Goal: Task Accomplishment & Management: Manage account settings

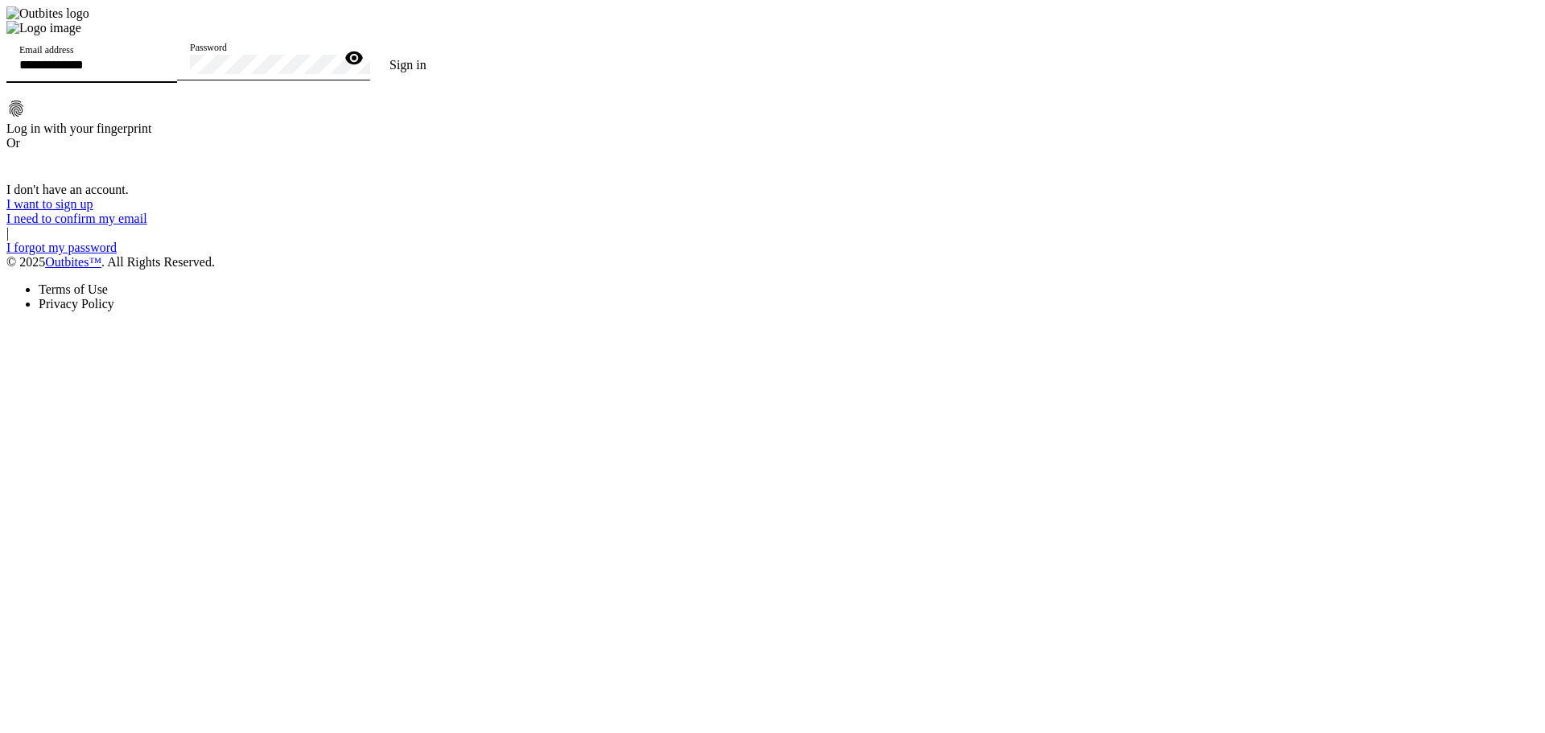
click at [164, 72] on input "Email address" at bounding box center [91, 65] width 145 height 14
type input "**********"
click at [370, 49] on button "Sign in" at bounding box center [408, 65] width 76 height 32
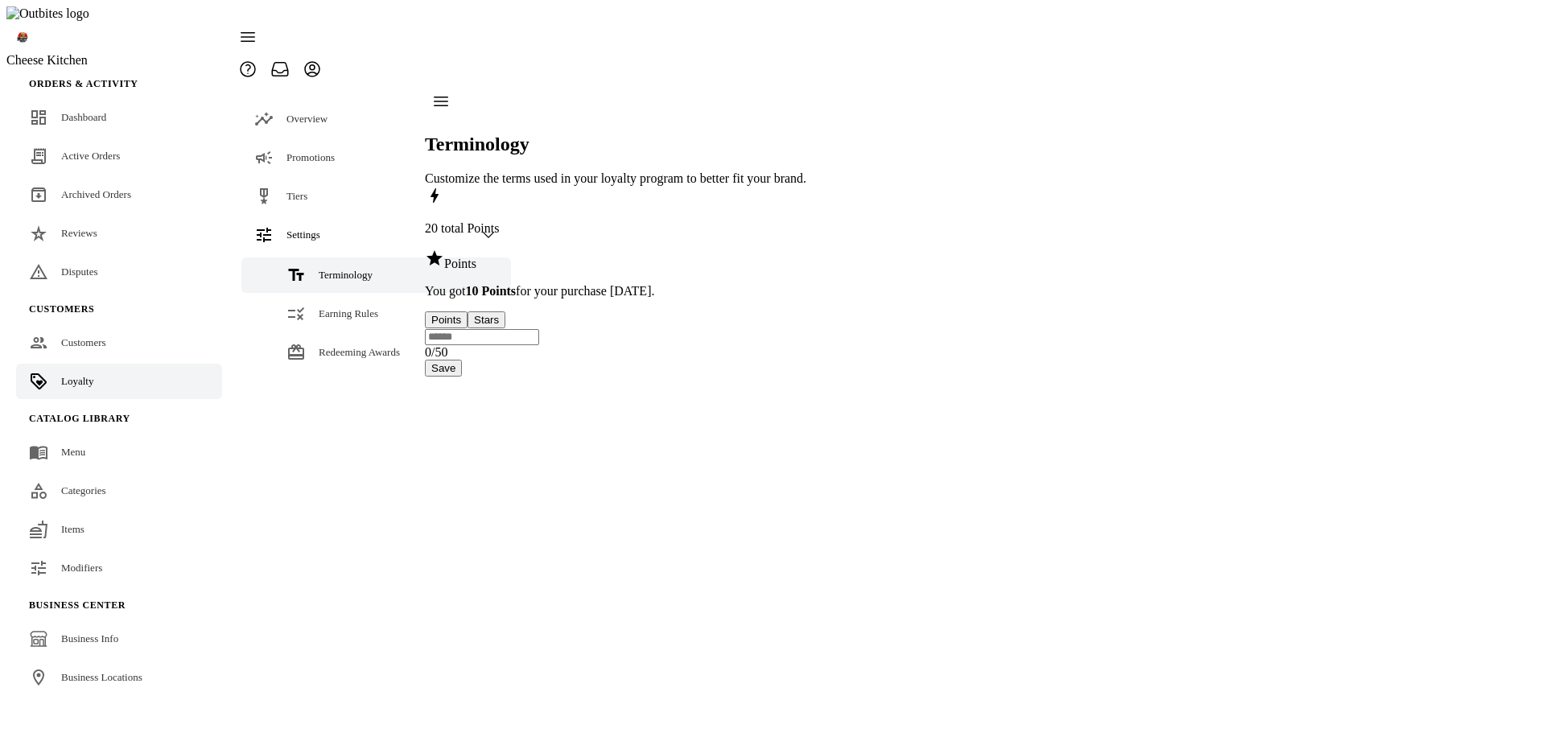
drag, startPoint x: 1282, startPoint y: 375, endPoint x: 1230, endPoint y: 295, distance: 95.5
click at [806, 375] on div "20 total Points Points You got 10 Points for your purchase [DATE]. Points Stars…" at bounding box center [615, 281] width 381 height 191
click at [806, 348] on div "20 total Points Points You got 10 Points for your purchase [DATE]. Points Stars…" at bounding box center [615, 281] width 381 height 191
click at [806, 349] on div "20 total Points Points You got 10 Points for your purchase today. Points Stars …" at bounding box center [615, 281] width 381 height 191
click at [347, 296] on link "Earning Rules" at bounding box center [376, 313] width 270 height 35
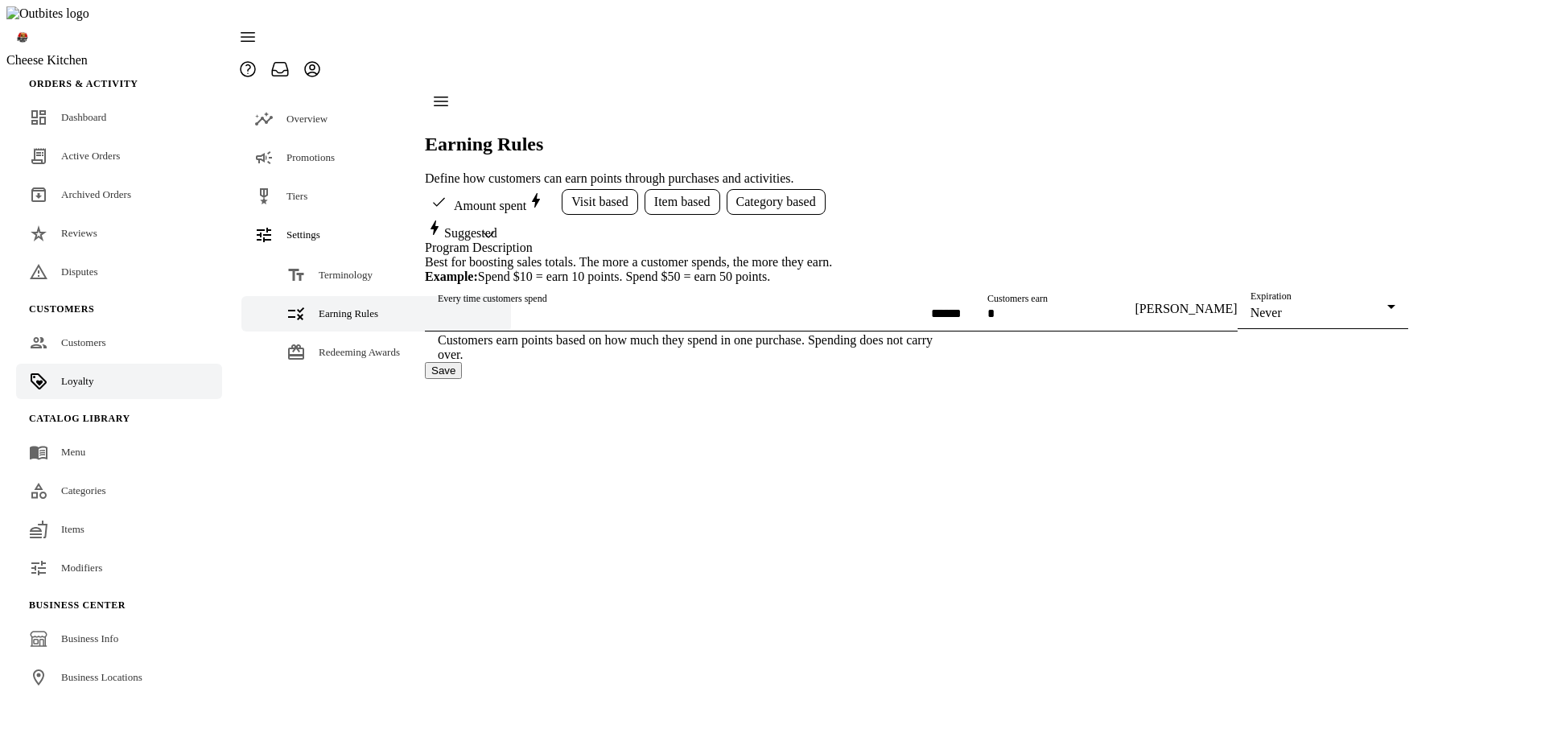
click at [336, 296] on link "Earning Rules" at bounding box center [376, 313] width 270 height 35
click at [337, 258] on link "Terminology" at bounding box center [376, 275] width 270 height 35
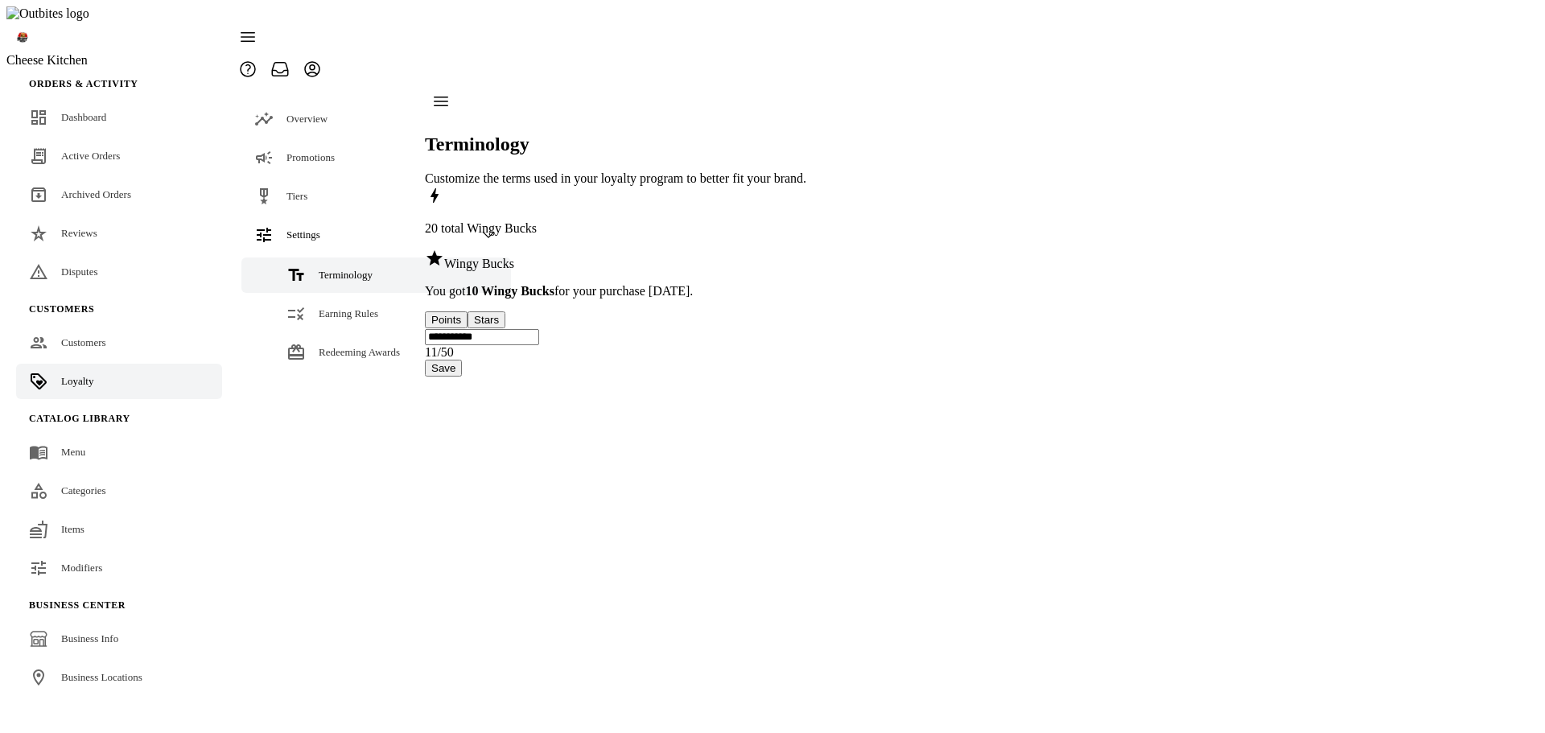
click at [539, 345] on input "**********" at bounding box center [482, 337] width 114 height 16
type input "**********"
click at [462, 377] on button "Save" at bounding box center [443, 368] width 37 height 17
click at [806, 366] on div "**********" at bounding box center [615, 281] width 381 height 191
click at [513, 345] on input "**********" at bounding box center [482, 337] width 114 height 16
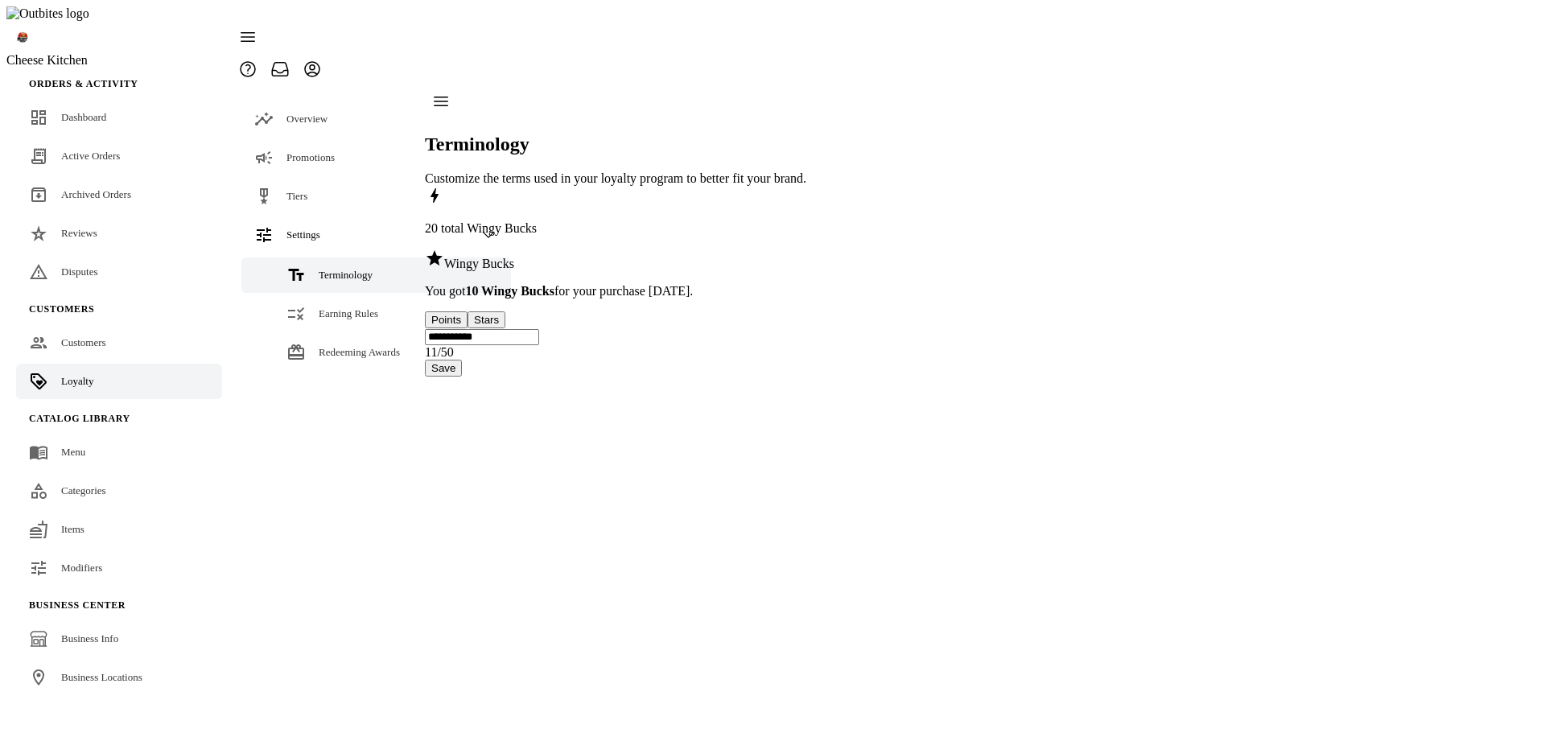
click at [513, 345] on input "**********" at bounding box center [482, 337] width 114 height 16
type input "**********"
click at [462, 377] on button "Save" at bounding box center [443, 368] width 37 height 17
click at [806, 377] on div "**********" at bounding box center [615, 281] width 381 height 191
click at [512, 345] on input "**********" at bounding box center [482, 337] width 114 height 16
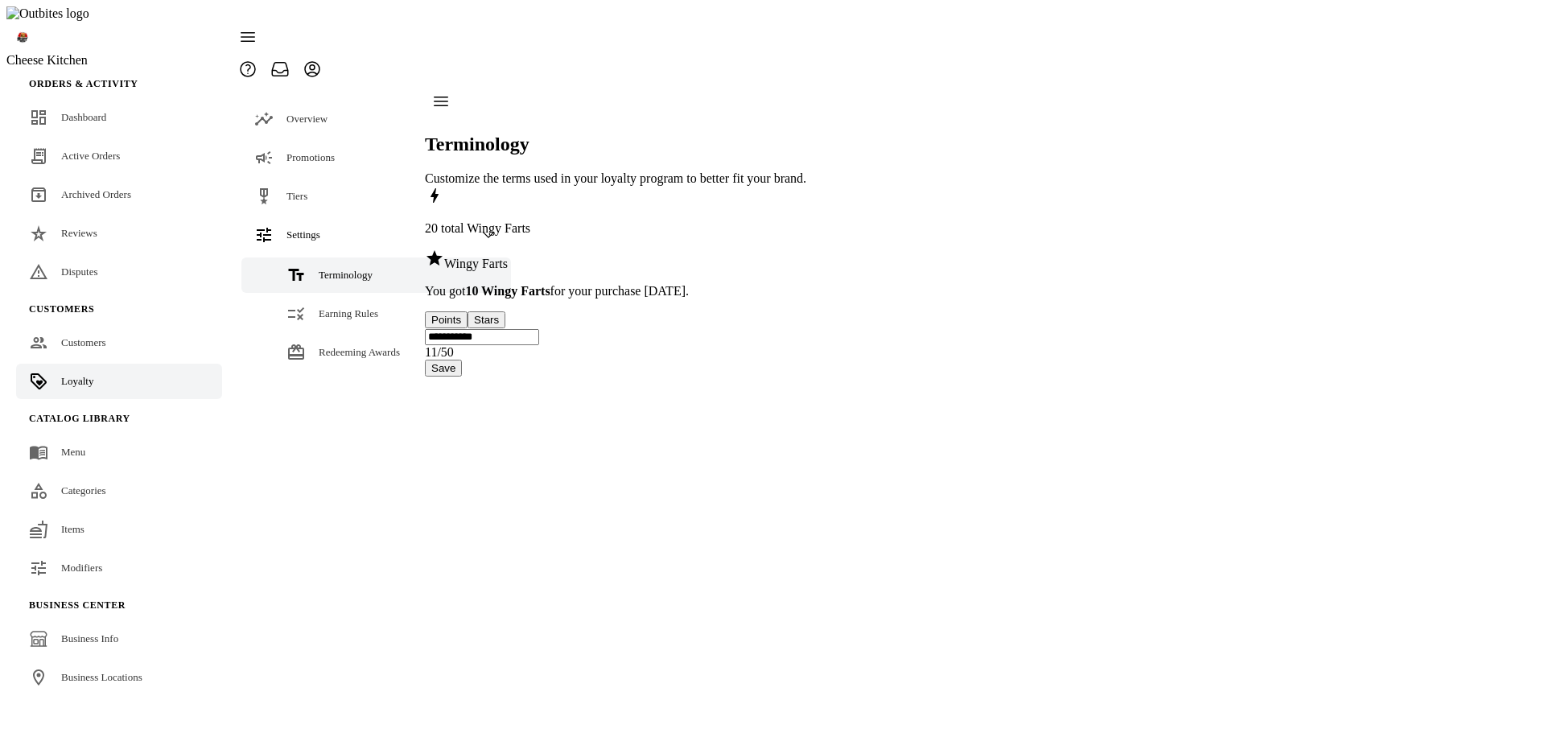
click at [512, 345] on input "**********" at bounding box center [482, 337] width 114 height 16
type input "**********"
click at [462, 377] on button "Save" at bounding box center [443, 368] width 37 height 17
click at [343, 296] on link "Earning Rules" at bounding box center [376, 313] width 270 height 35
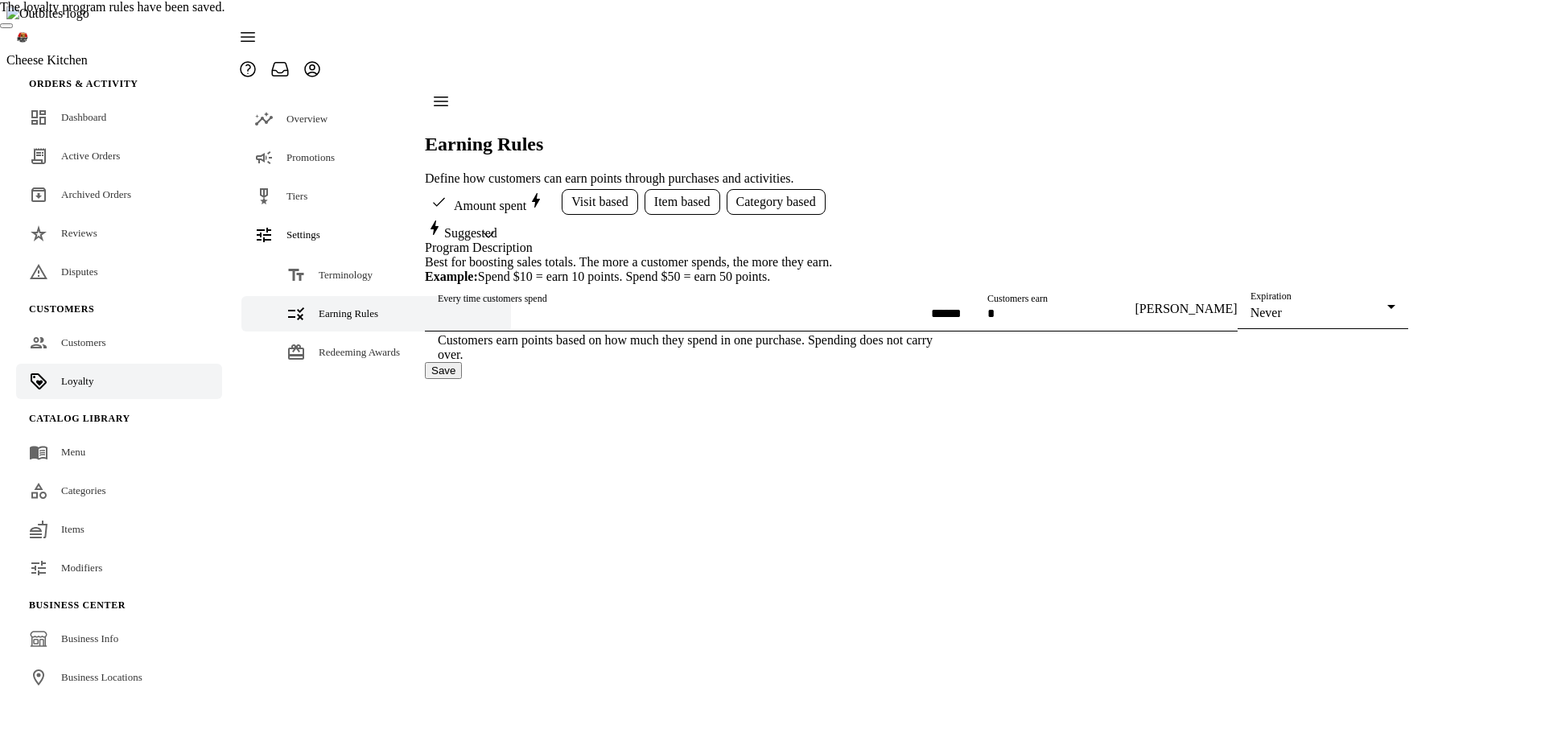
click at [462, 379] on button "Save" at bounding box center [443, 370] width 37 height 17
click at [601, 195] on span "Visit based" at bounding box center [599, 202] width 57 height 14
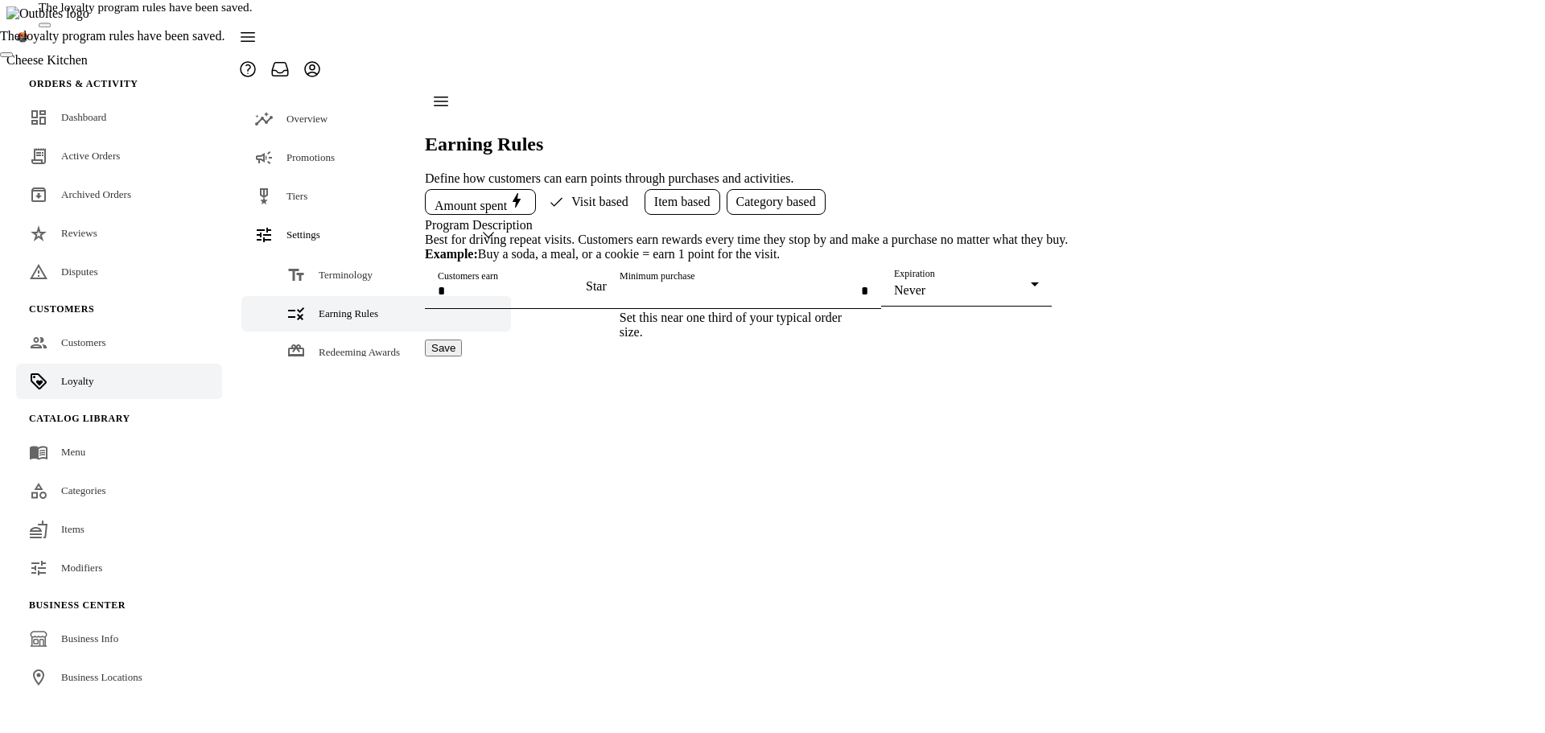
click at [512, 298] on input "Customers earn" at bounding box center [510, 291] width 145 height 14
type input "*"
click at [620, 298] on input "Minimum purchase" at bounding box center [744, 291] width 249 height 14
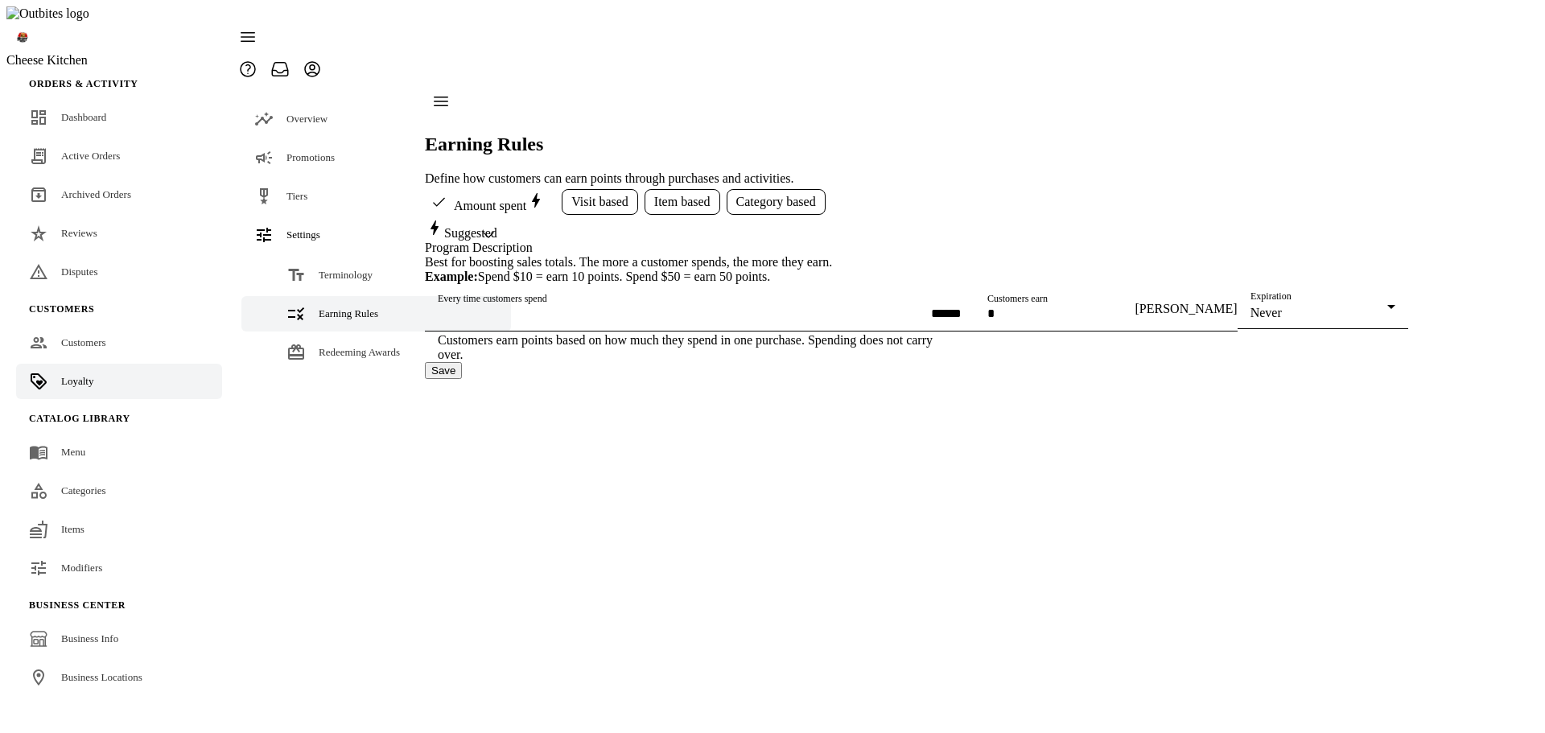
click at [987, 320] on input "*" at bounding box center [1059, 314] width 145 height 14
click at [583, 195] on span "Visit based" at bounding box center [599, 202] width 57 height 14
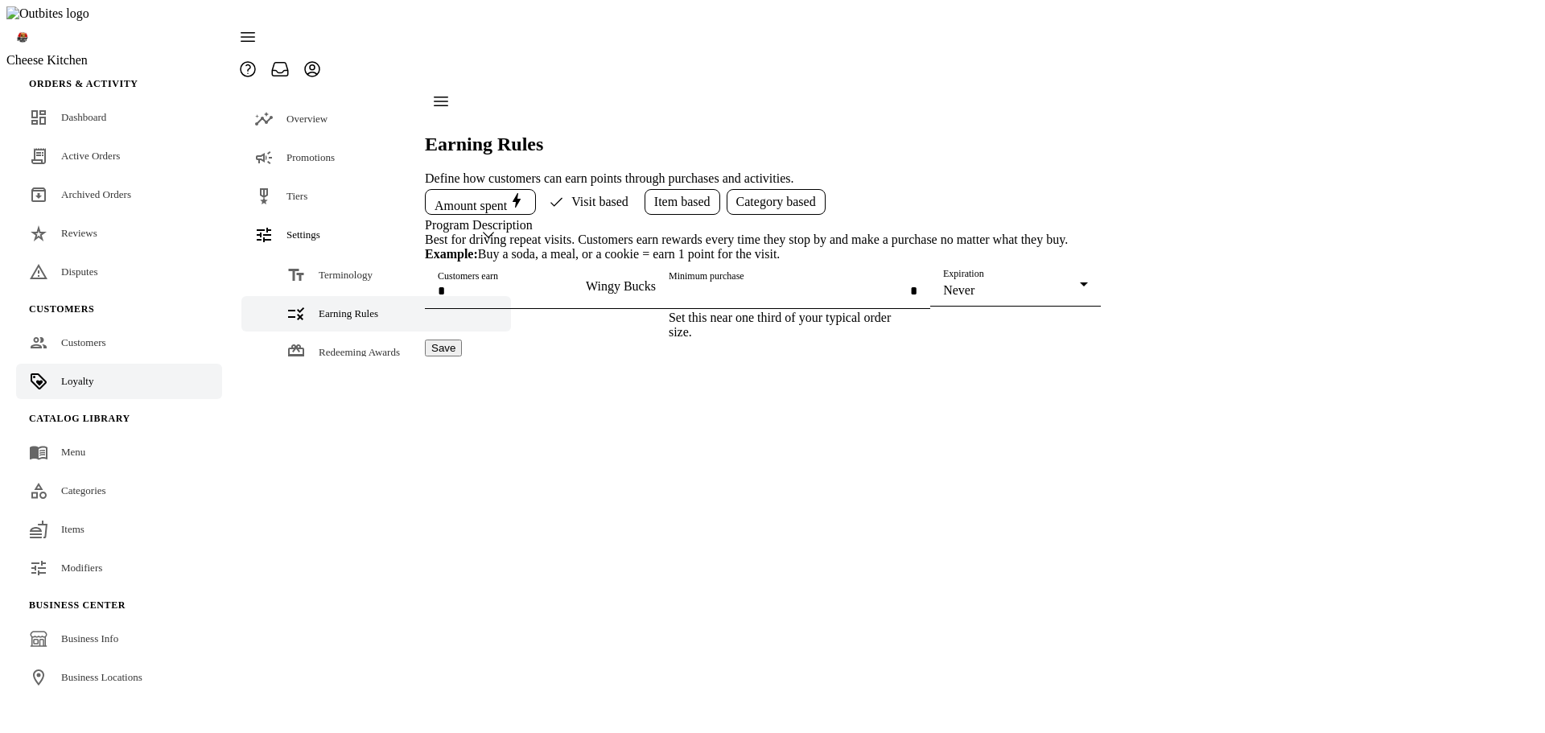
click at [449, 191] on span "Amount spent" at bounding box center [481, 202] width 92 height 23
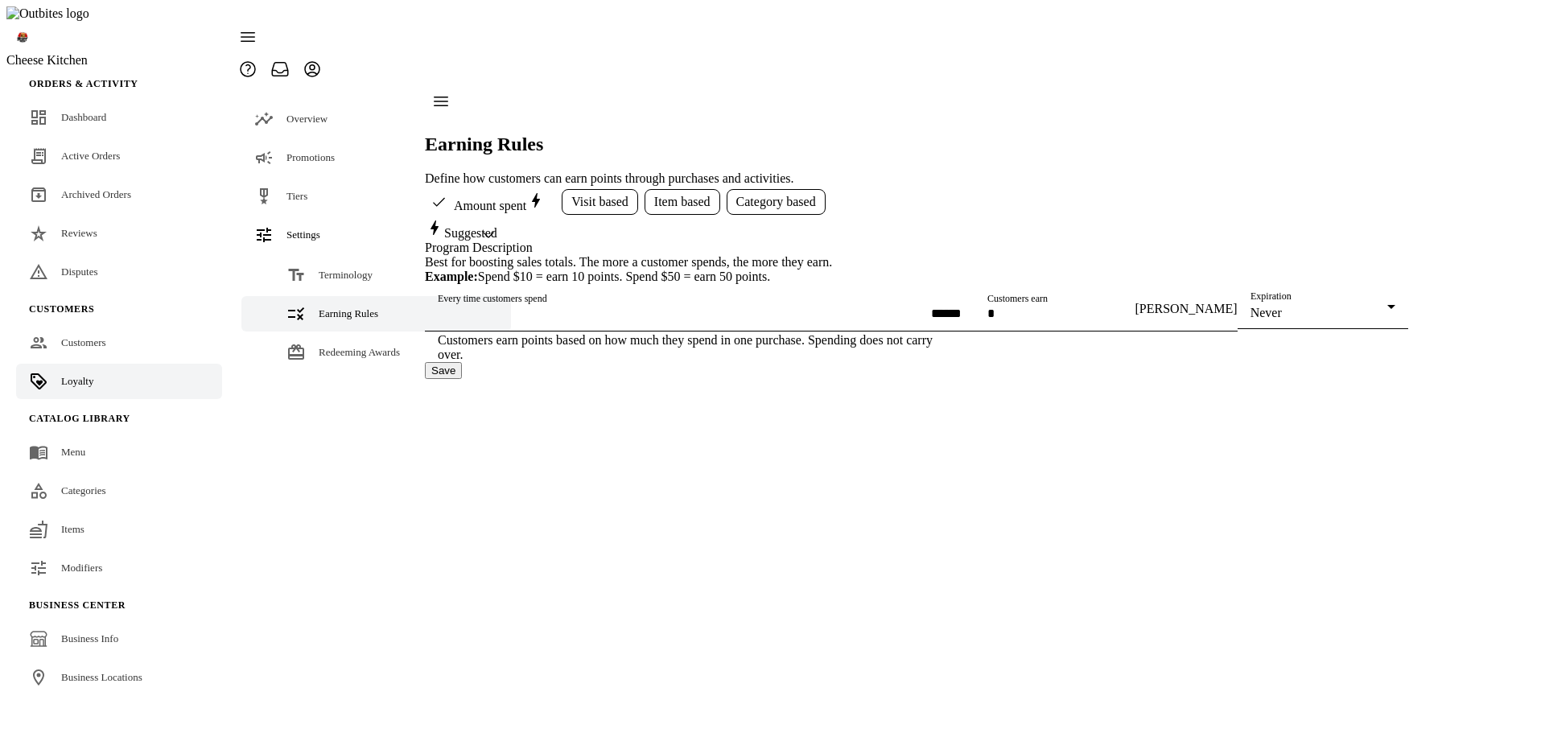
click at [987, 320] on input "Customers earn" at bounding box center [1059, 314] width 145 height 14
click at [1318, 299] on div "Amount spent Visit based Item based Category based Suggested Program Descriptio…" at bounding box center [916, 282] width 983 height 193
click at [987, 320] on input "Customers earn" at bounding box center [1059, 314] width 145 height 14
type input "*"
click at [521, 332] on div "Every time customers spend" at bounding box center [700, 308] width 524 height 45
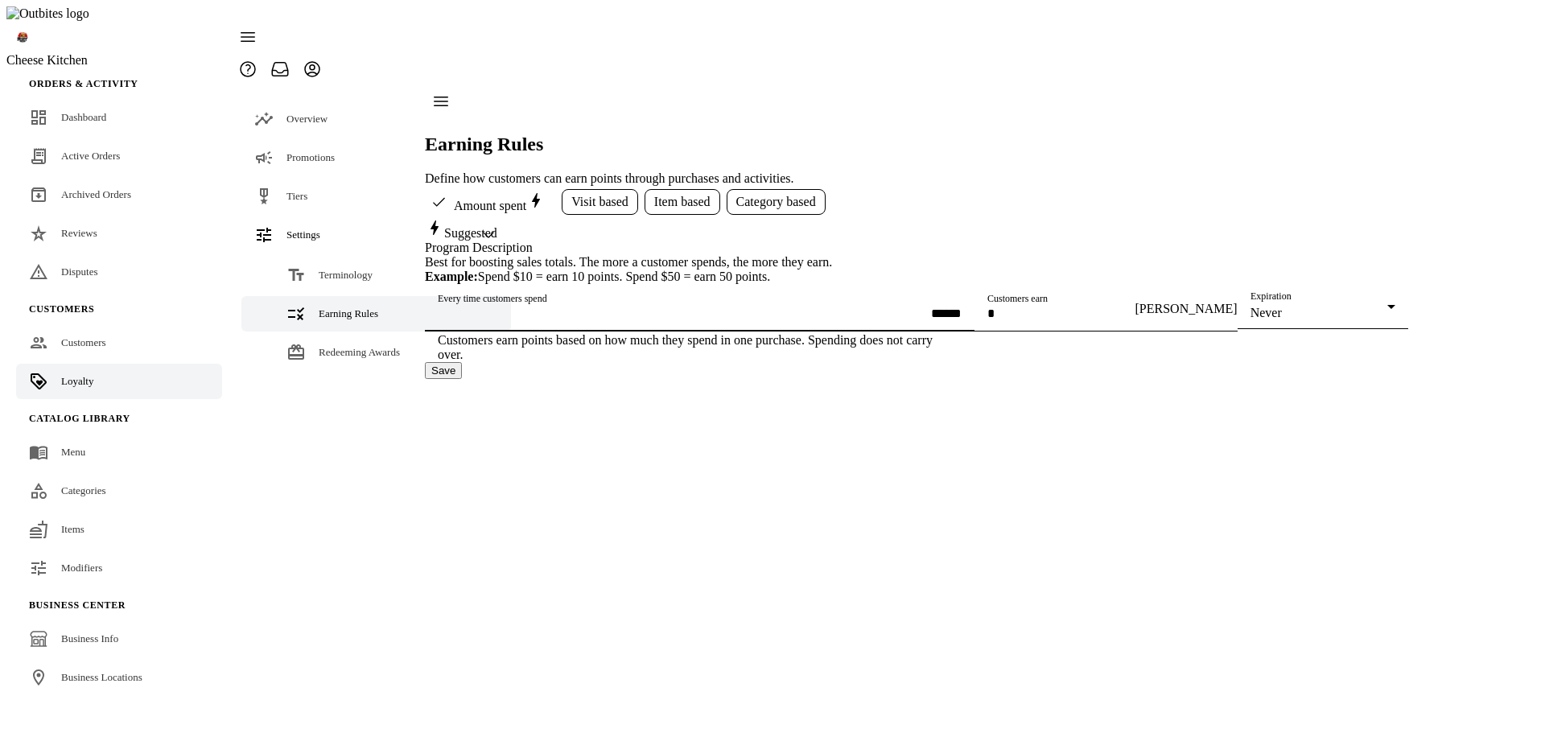
type input "******"
click at [462, 379] on button "Save" at bounding box center [443, 370] width 37 height 17
click at [601, 195] on span "Visit based" at bounding box center [599, 202] width 57 height 14
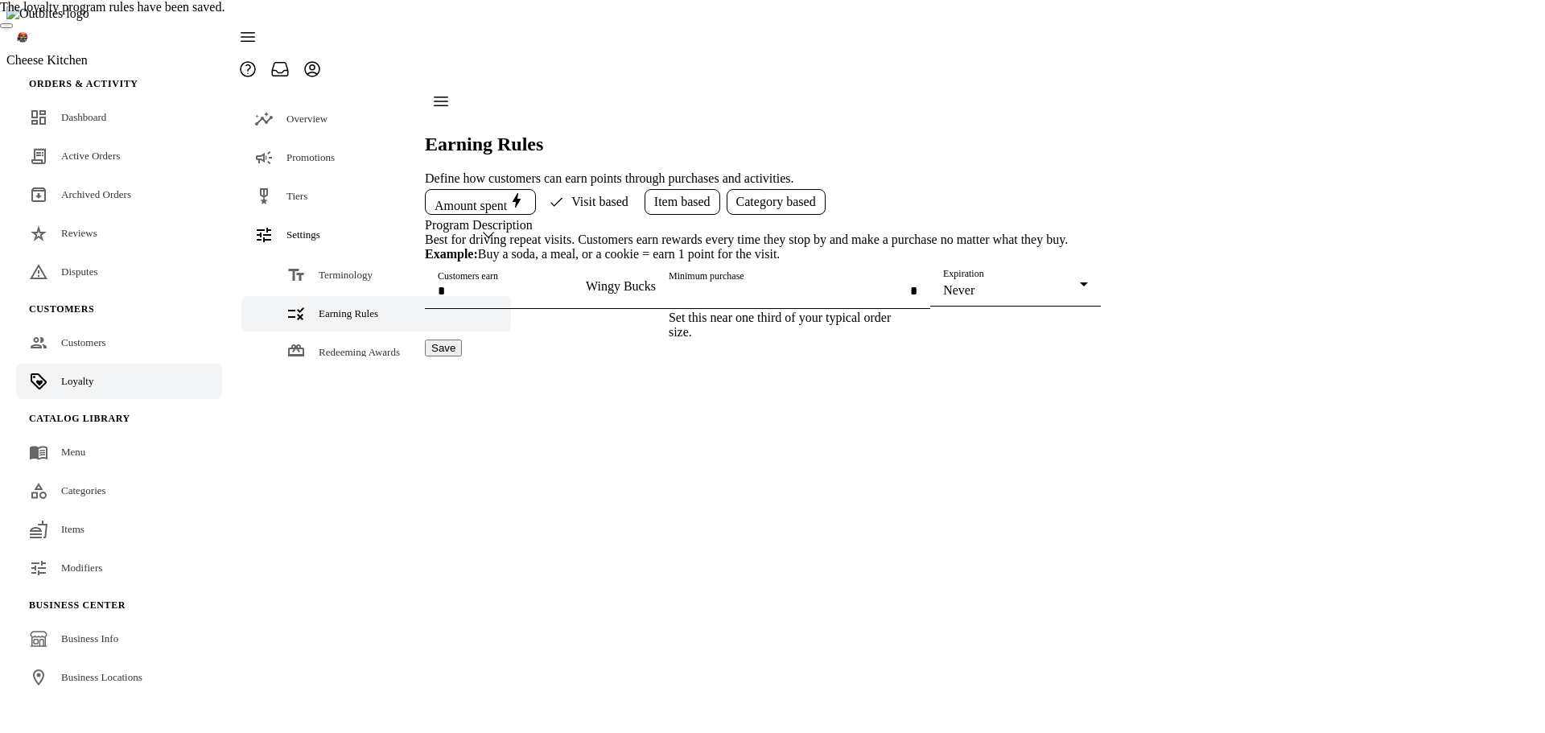
click at [498, 298] on input "Customers earn" at bounding box center [510, 291] width 145 height 14
type input "*"
click at [669, 298] on input "Minimum purchase" at bounding box center [793, 291] width 249 height 14
type input "******"
click at [462, 357] on button "Save" at bounding box center [443, 348] width 37 height 17
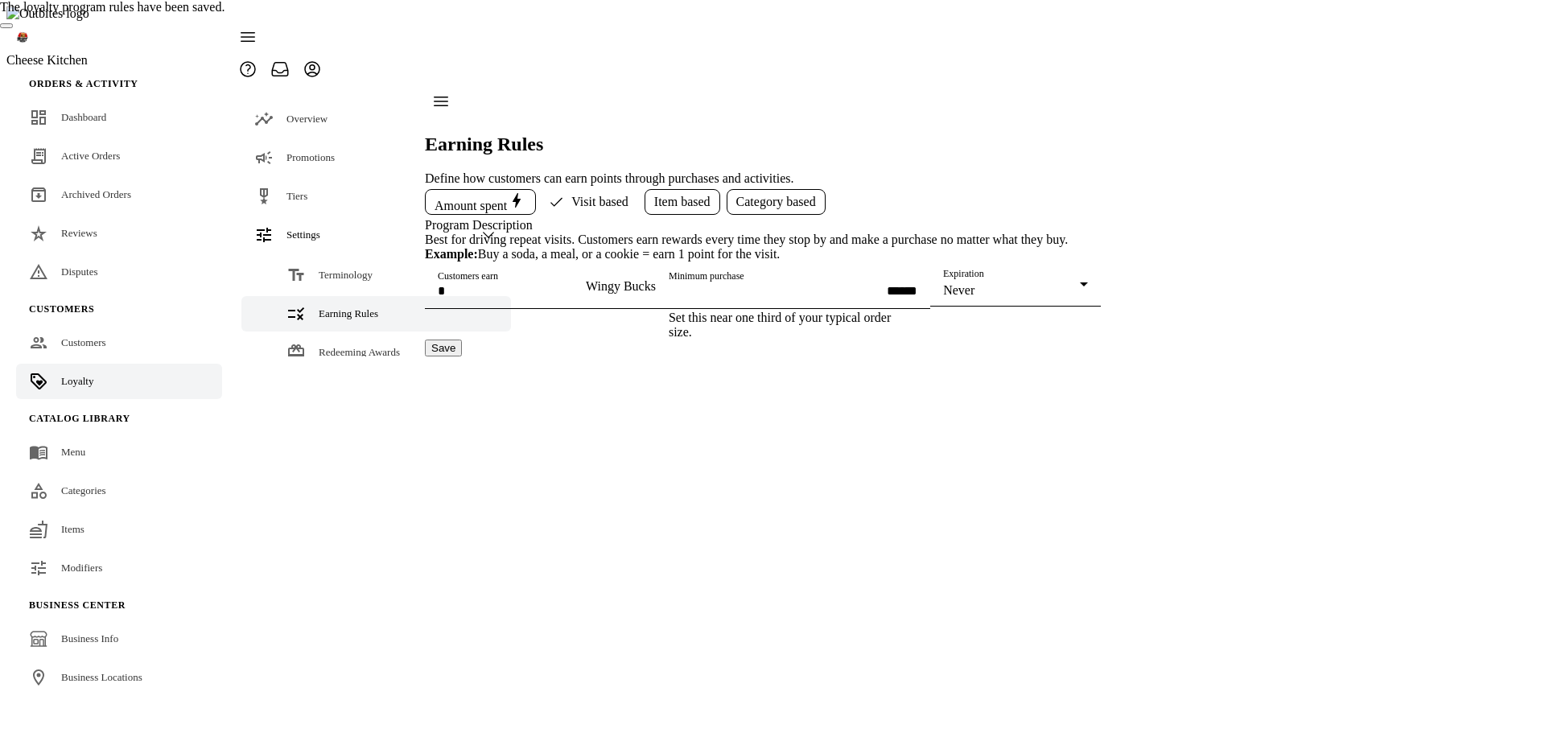
click at [1101, 357] on div "Amount spent Visit based Item based Category based Program Description Best for…" at bounding box center [763, 271] width 676 height 171
click at [468, 191] on span "Amount spent" at bounding box center [481, 202] width 92 height 23
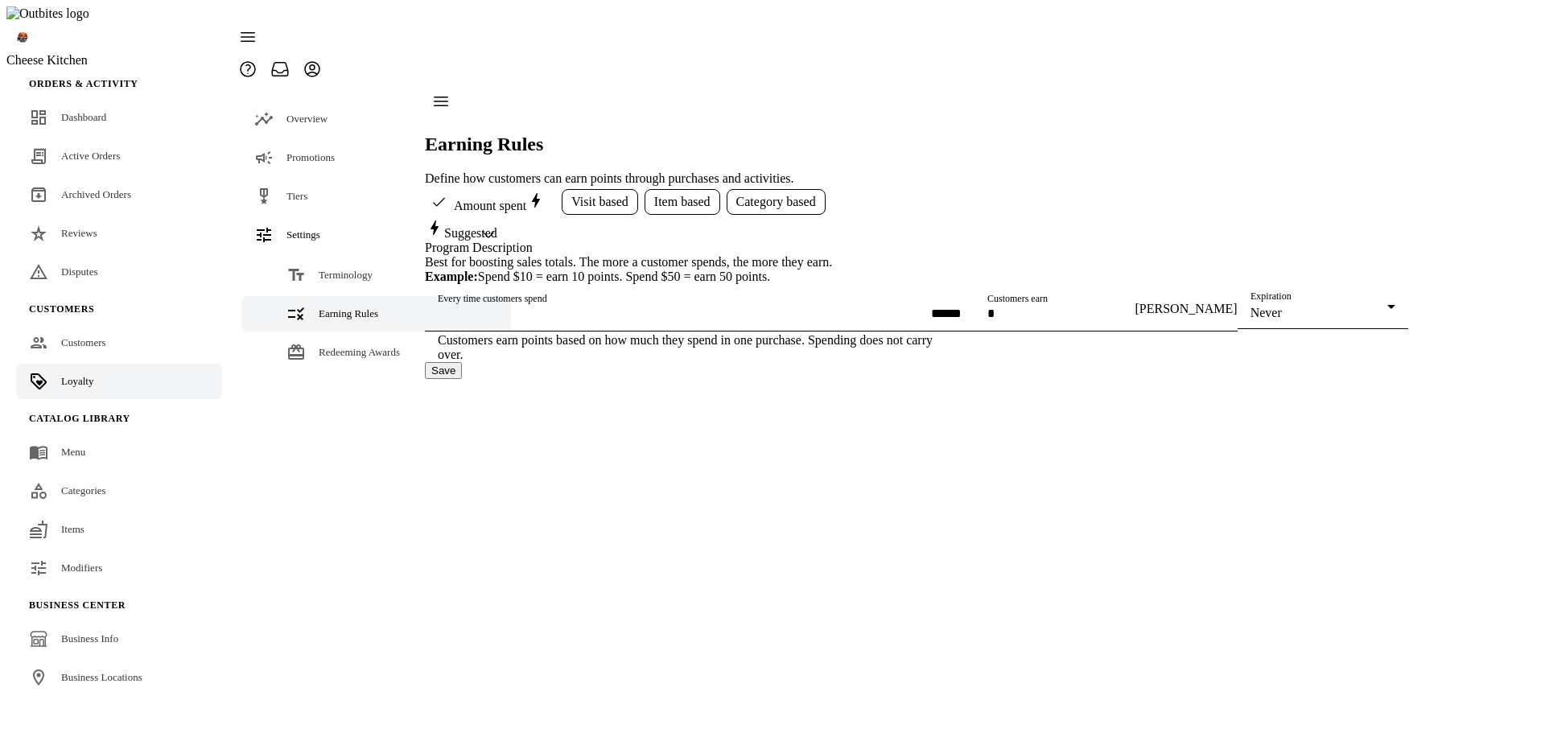
click at [497, 320] on input "Every time customers spend" at bounding box center [700, 314] width 524 height 14
type input "******"
click at [987, 320] on input "Customers earn" at bounding box center [1059, 314] width 145 height 14
type input "*"
click at [462, 379] on button "Save" at bounding box center [443, 370] width 37 height 17
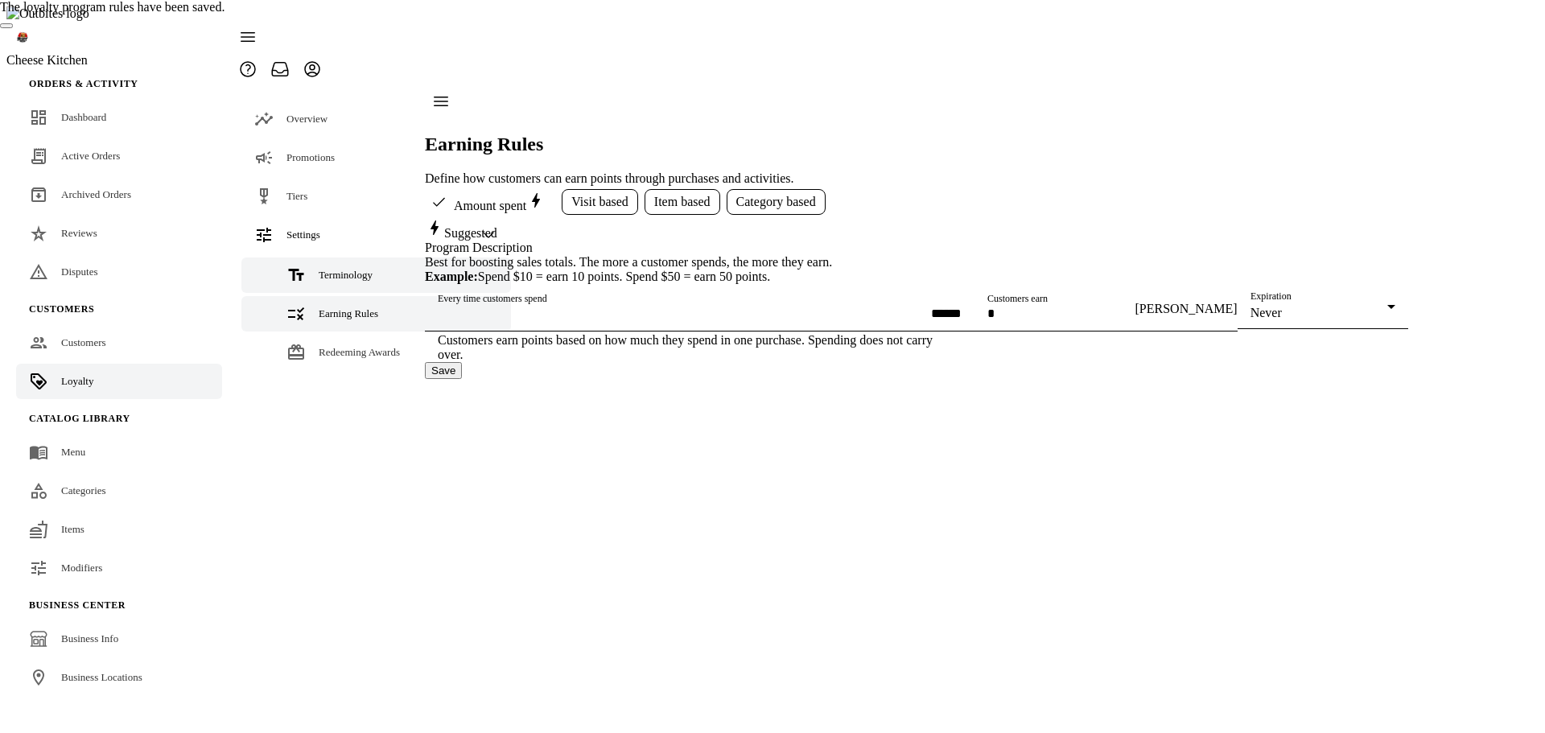
click at [325, 269] on span "Terminology" at bounding box center [346, 275] width 54 height 12
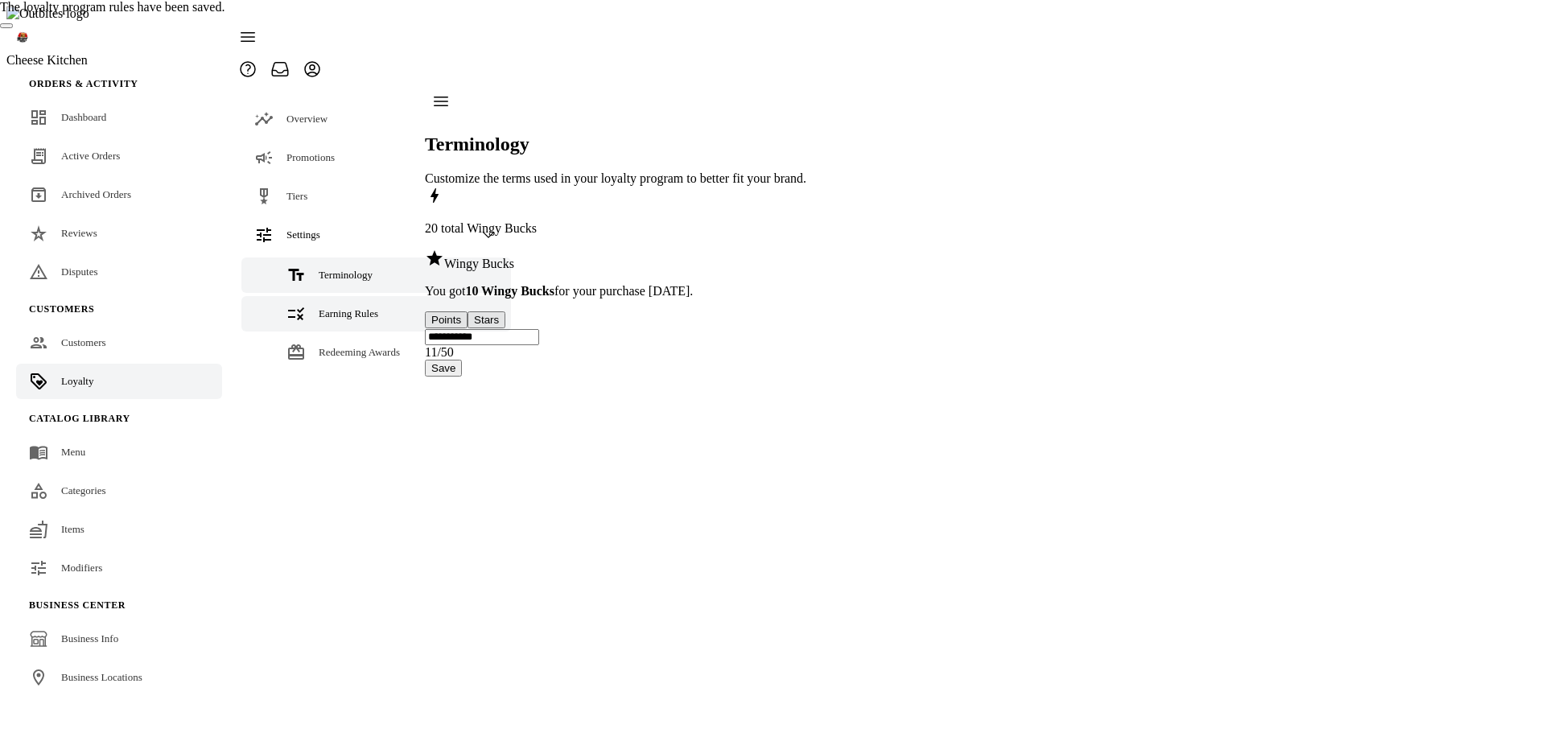
click at [325, 307] on span "Earning Rules" at bounding box center [349, 313] width 60 height 12
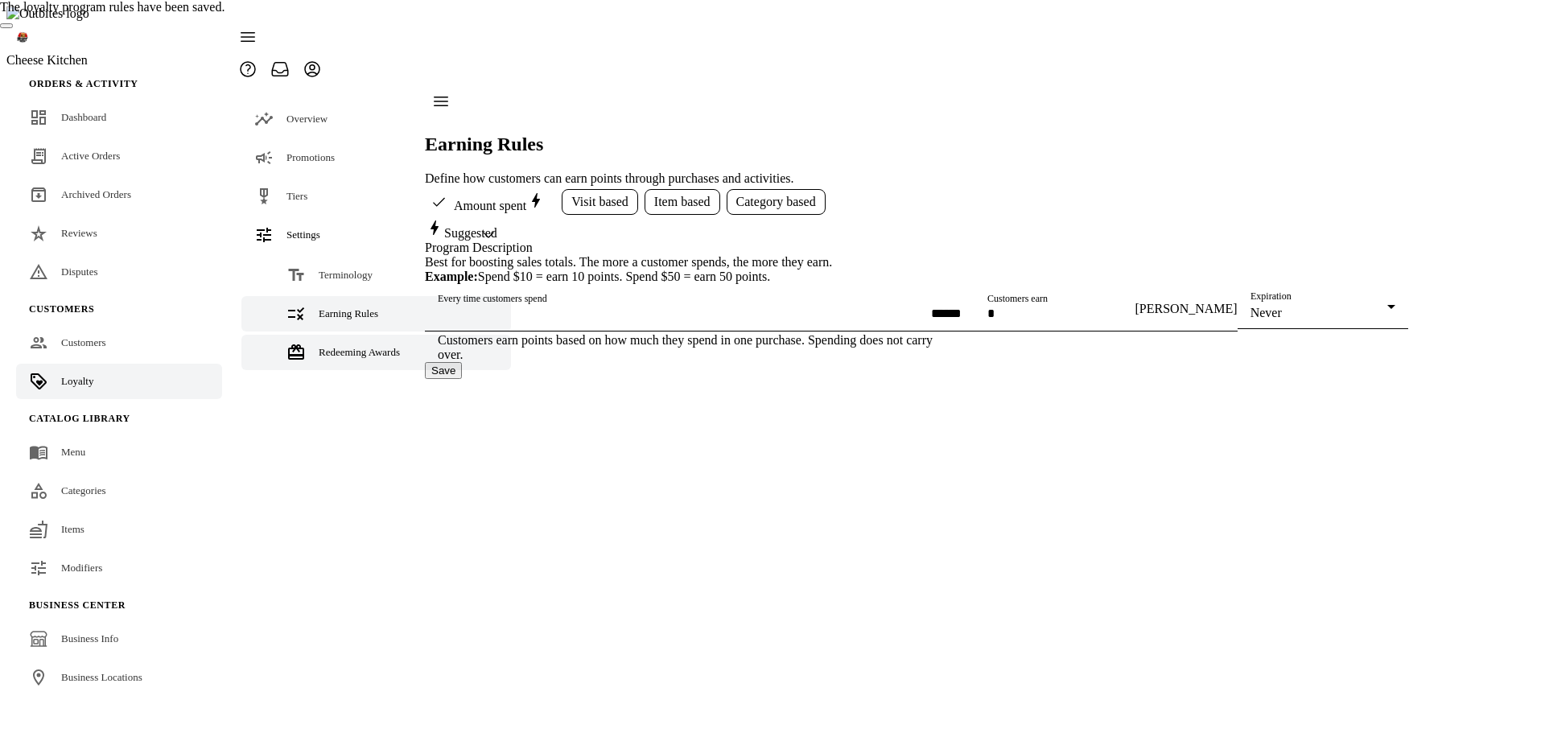
click at [330, 346] on span "Redeeming Awards" at bounding box center [359, 352] width 81 height 12
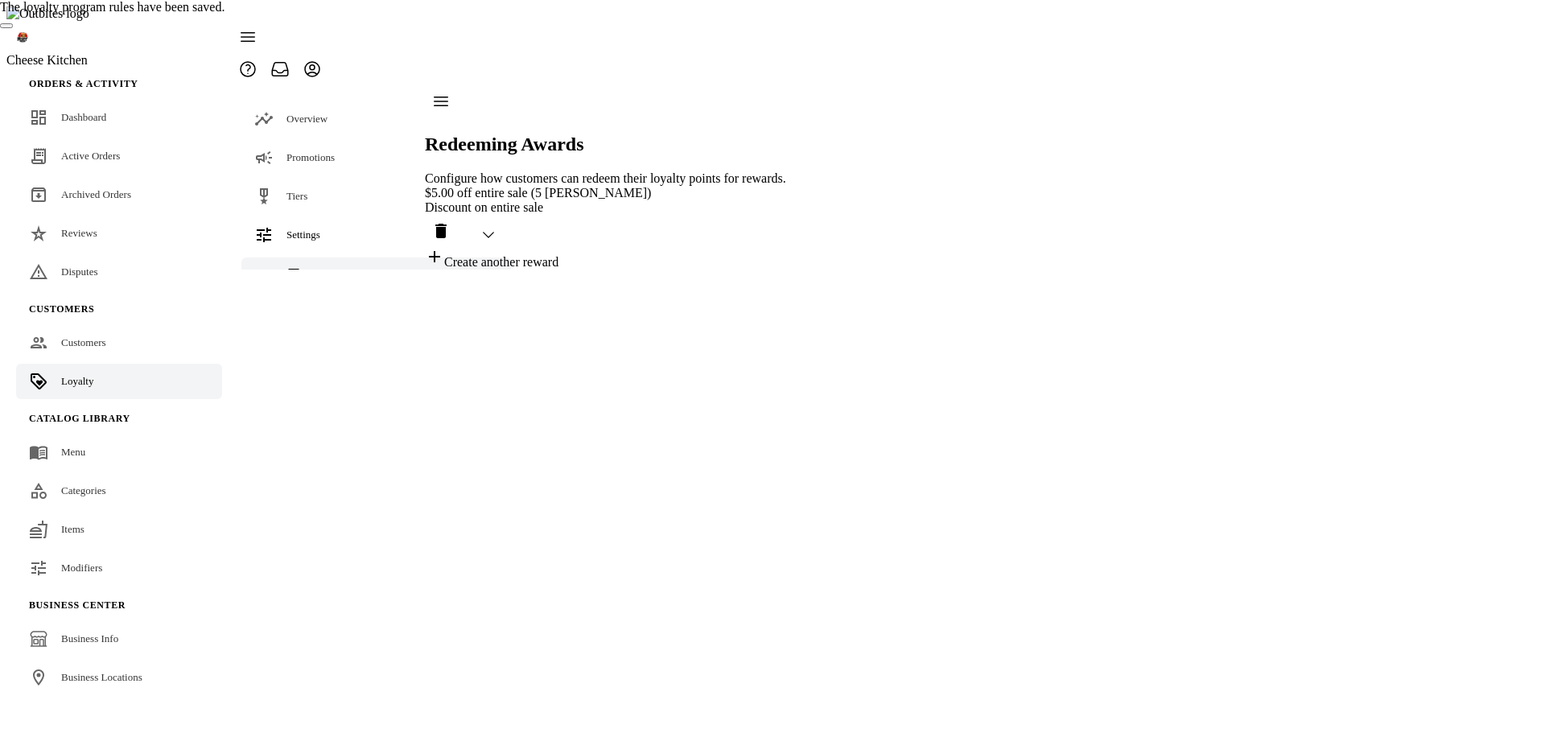
click at [345, 269] on span "Terminology" at bounding box center [346, 275] width 54 height 12
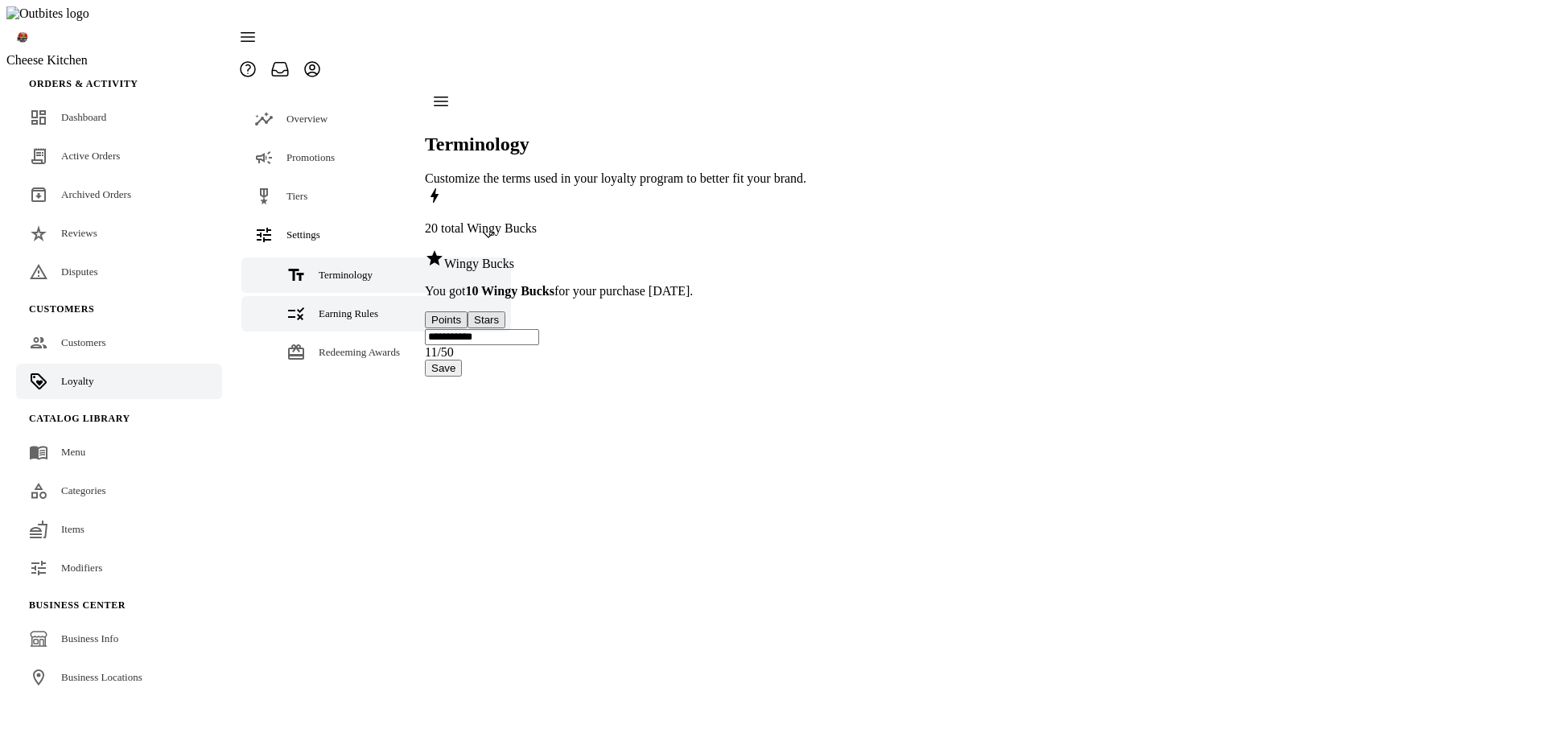
click at [341, 296] on link "Earning Rules" at bounding box center [376, 313] width 270 height 35
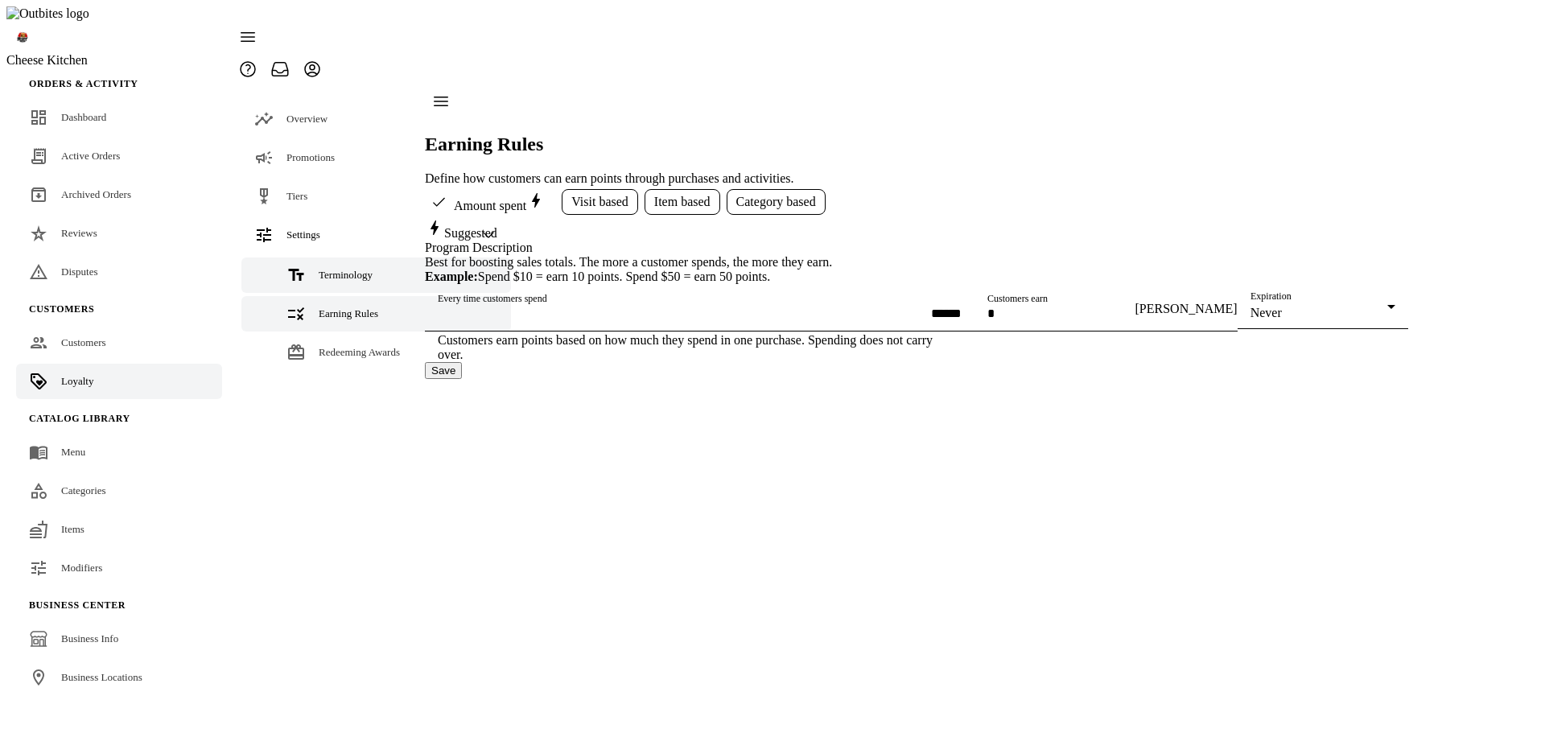
click at [350, 258] on link "Terminology" at bounding box center [376, 275] width 270 height 35
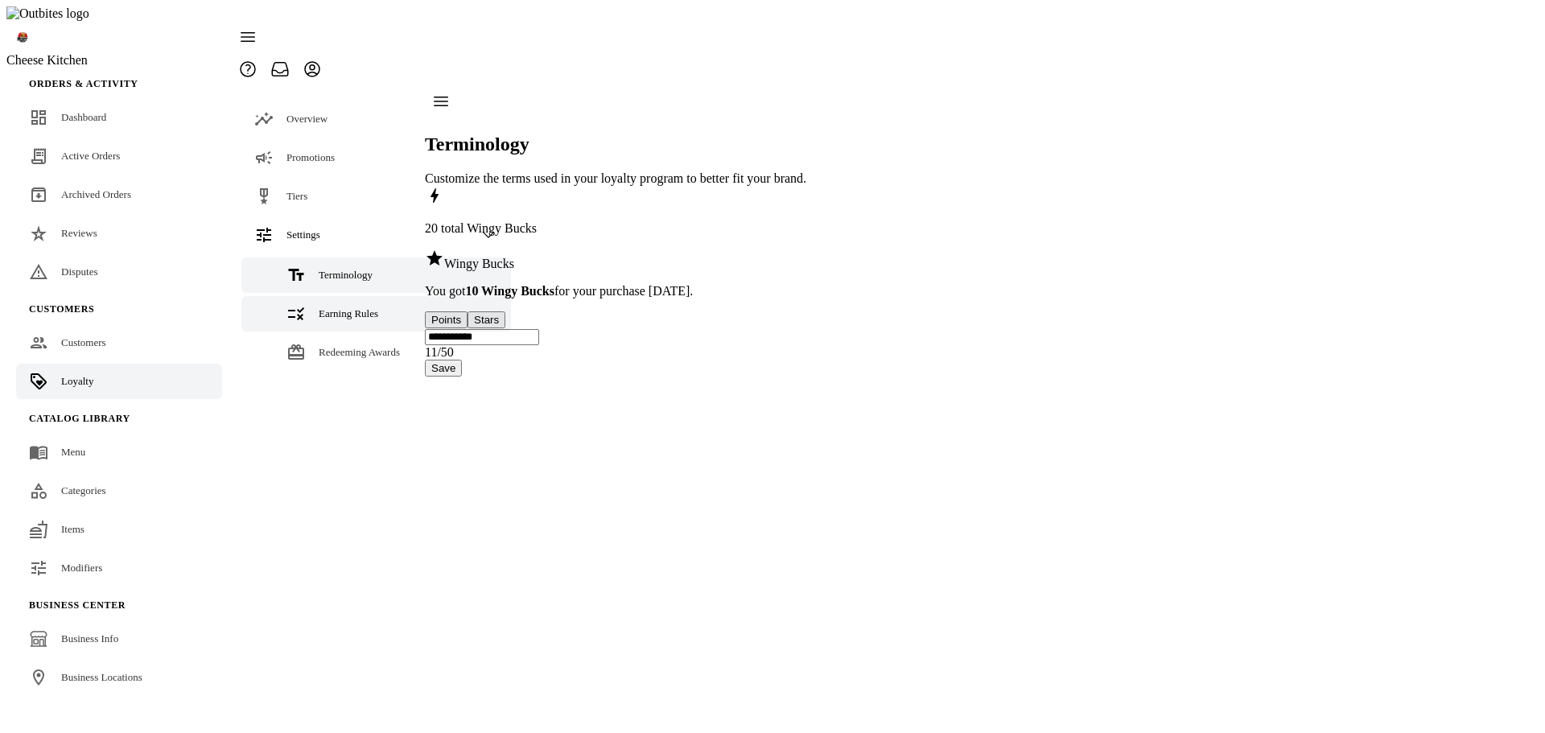
click at [339, 307] on span "Earning Rules" at bounding box center [349, 313] width 60 height 12
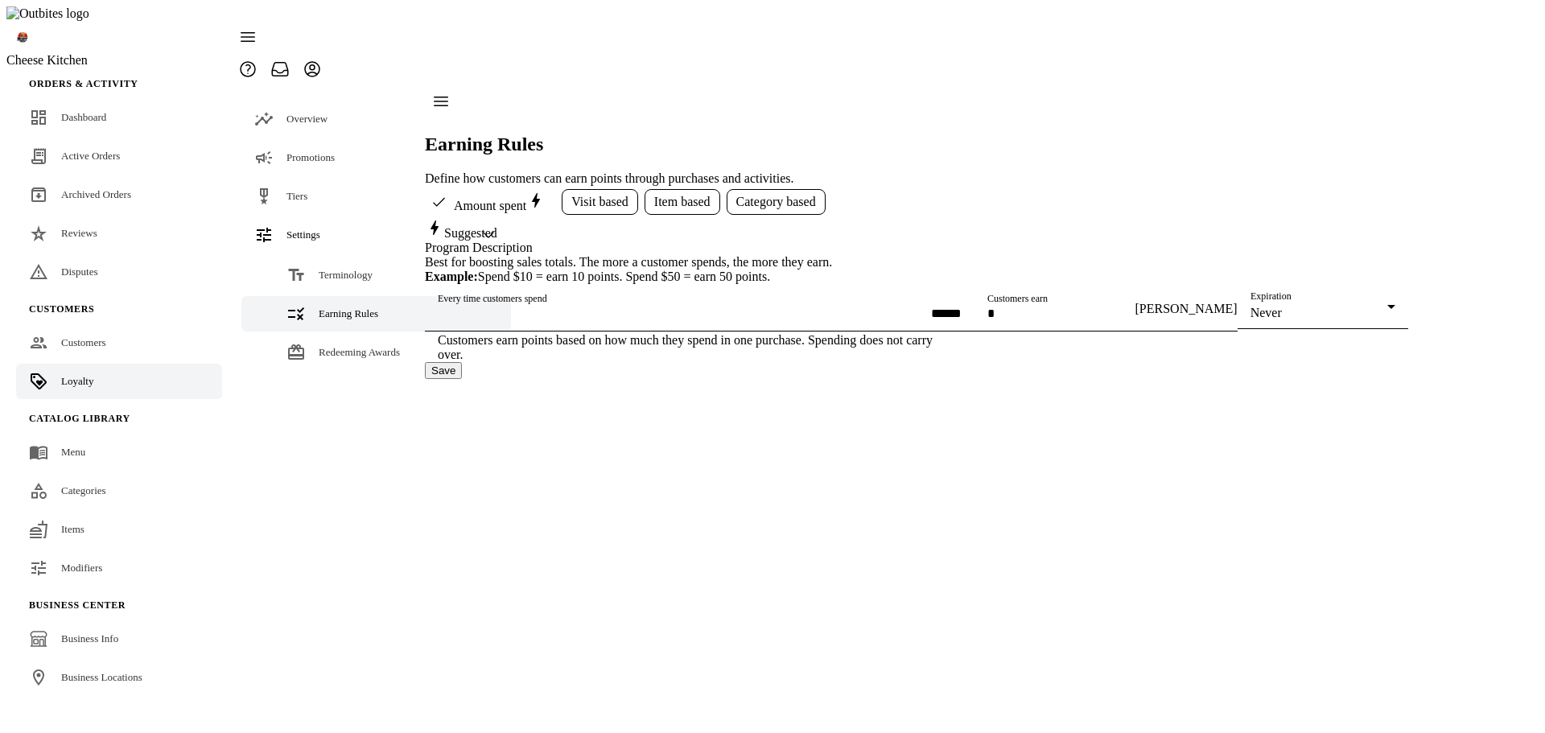
click at [593, 195] on span "Visit based" at bounding box center [599, 202] width 57 height 14
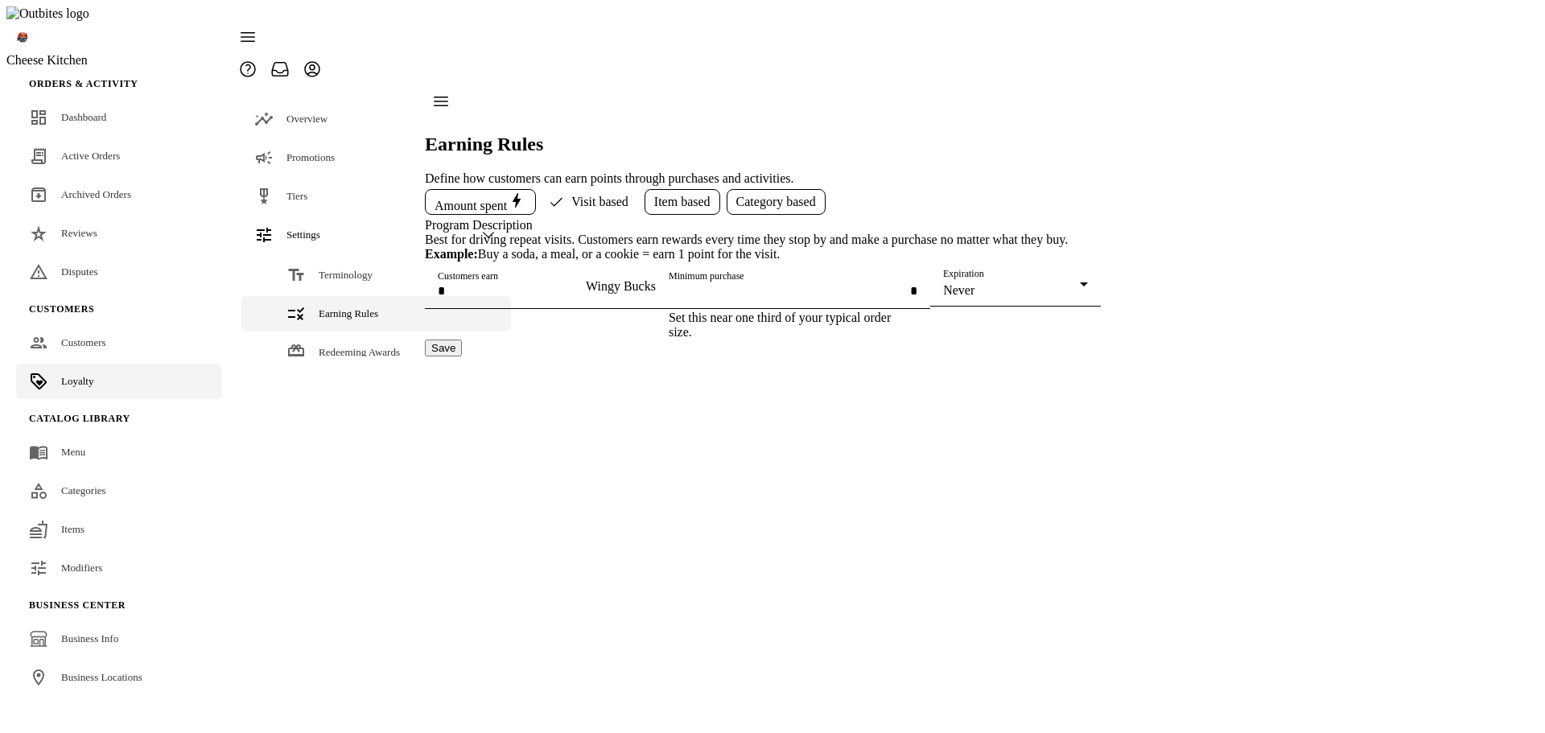
click at [666, 195] on span "Item based" at bounding box center [682, 202] width 56 height 14
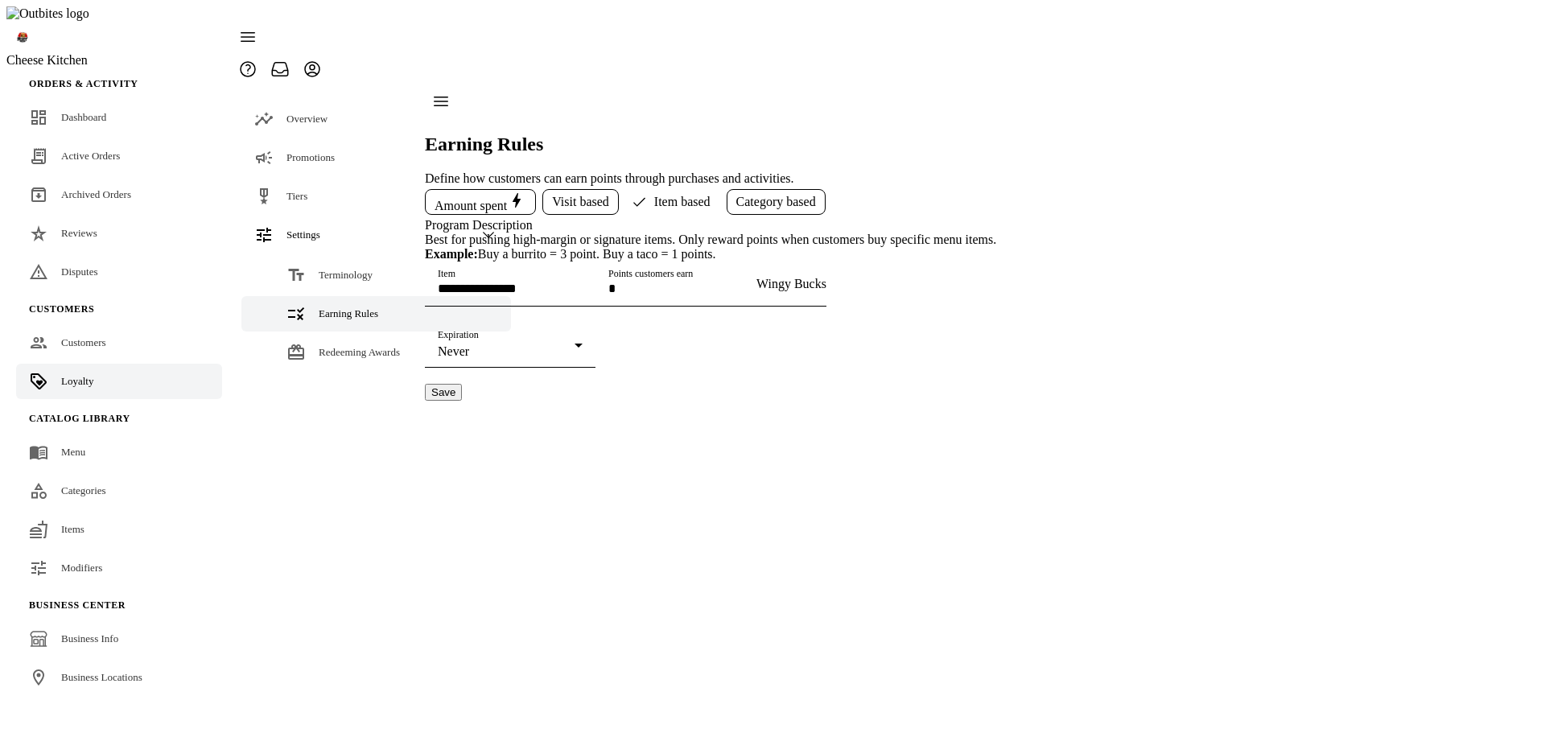
click at [767, 195] on span "Category based" at bounding box center [776, 202] width 80 height 14
click at [673, 195] on span "Item based" at bounding box center [663, 202] width 56 height 14
click at [595, 195] on span "Visit based" at bounding box center [580, 202] width 57 height 14
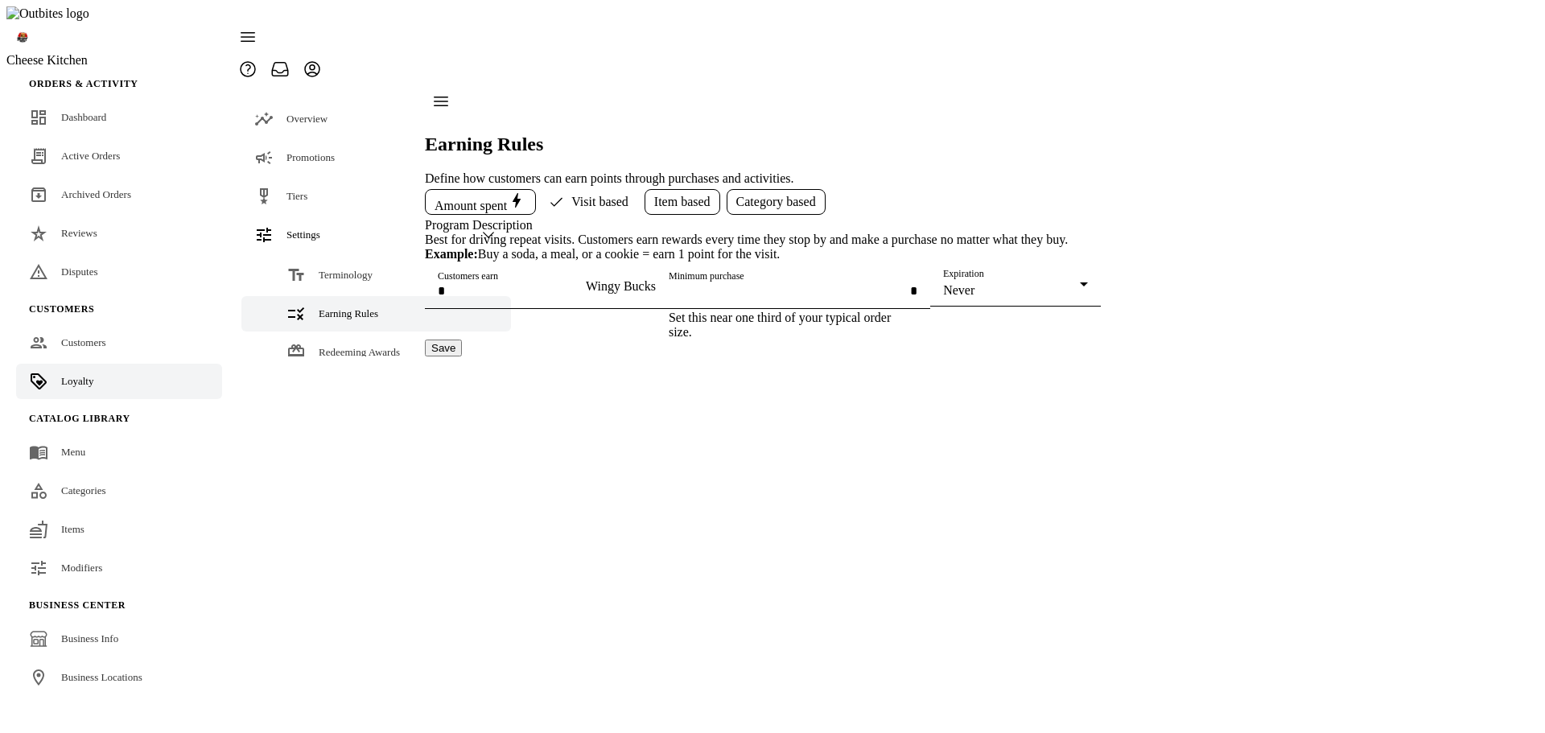
click at [468, 191] on span "Amount spent" at bounding box center [481, 202] width 92 height 23
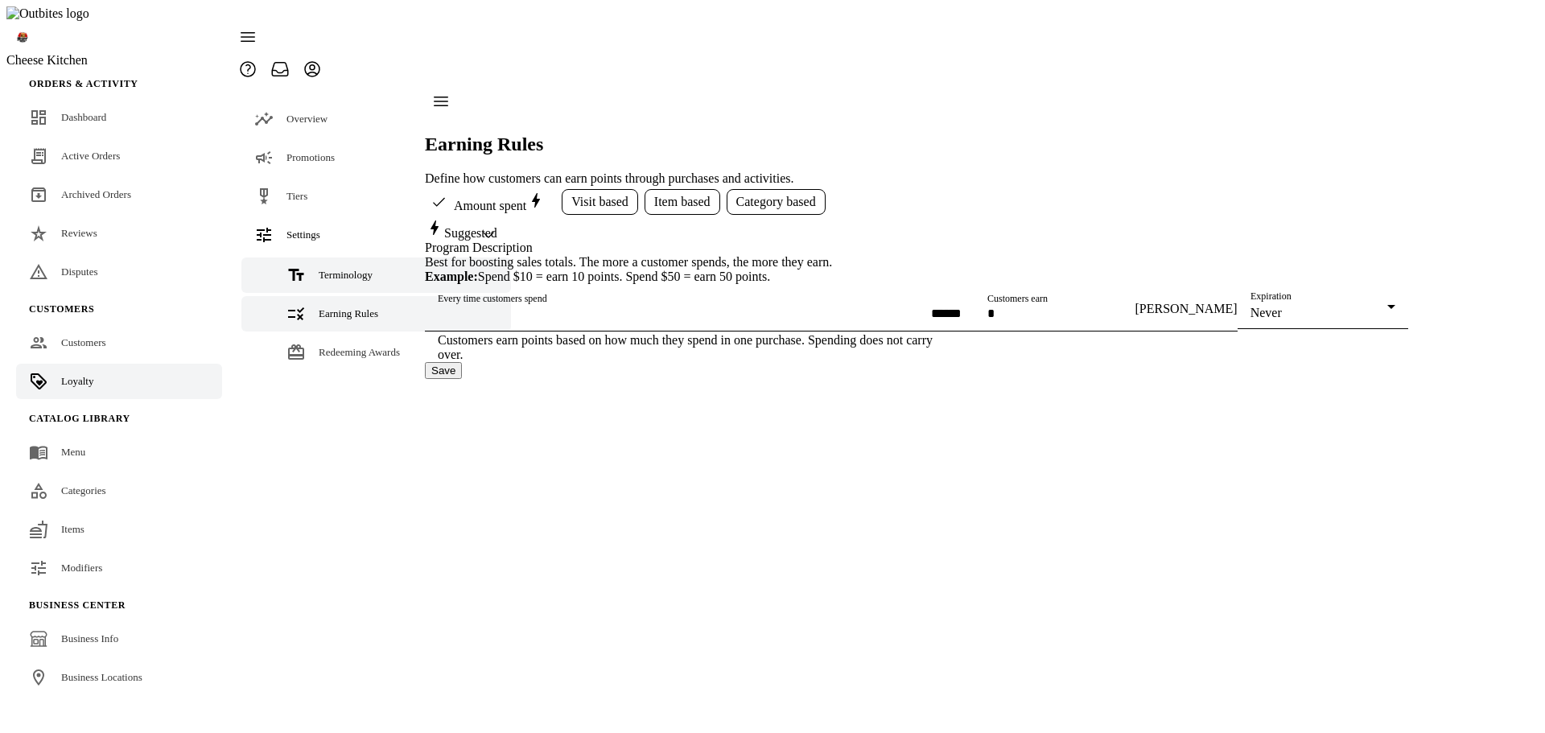
click at [349, 269] on span "Terminology" at bounding box center [346, 275] width 54 height 12
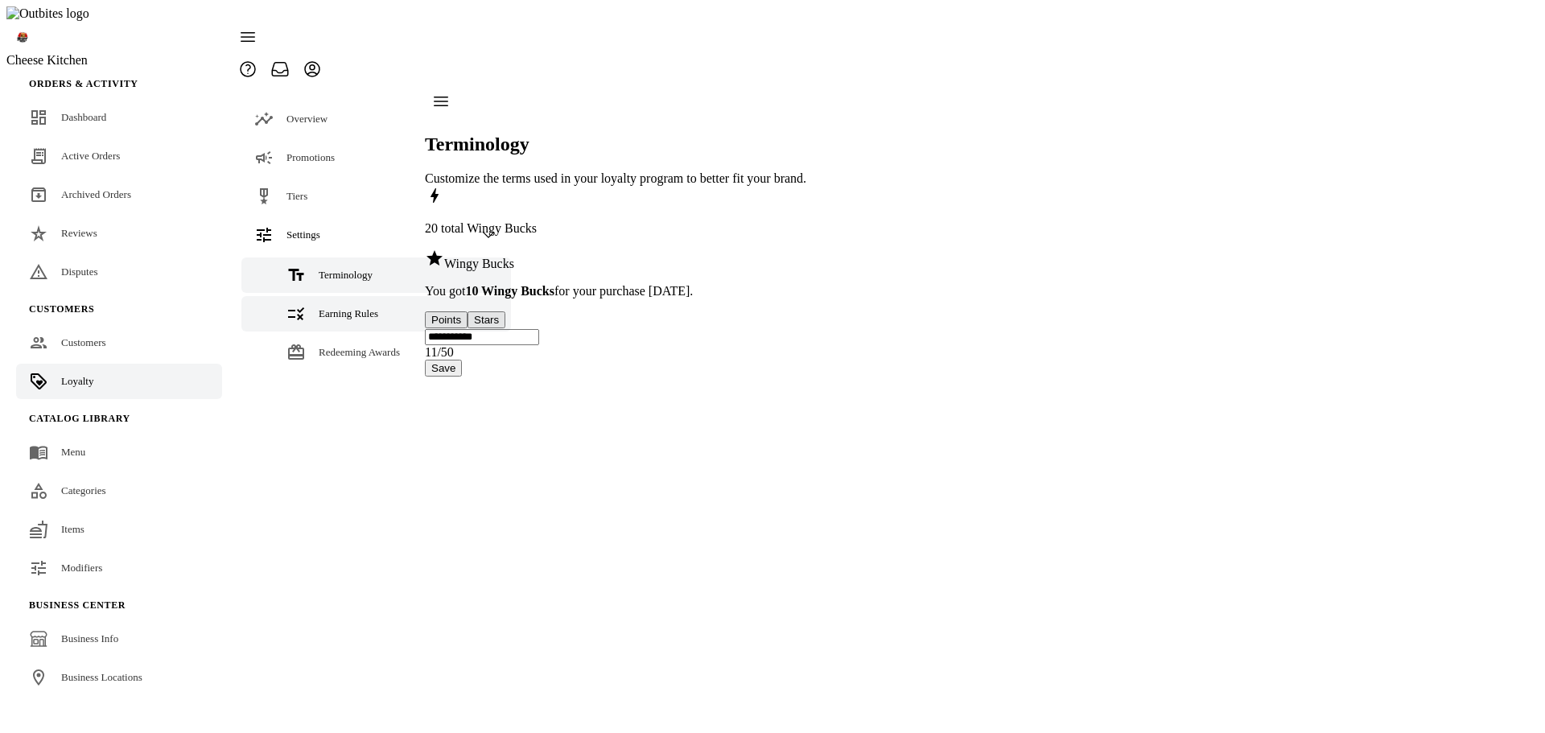
click at [344, 307] on span "Earning Rules" at bounding box center [349, 313] width 60 height 12
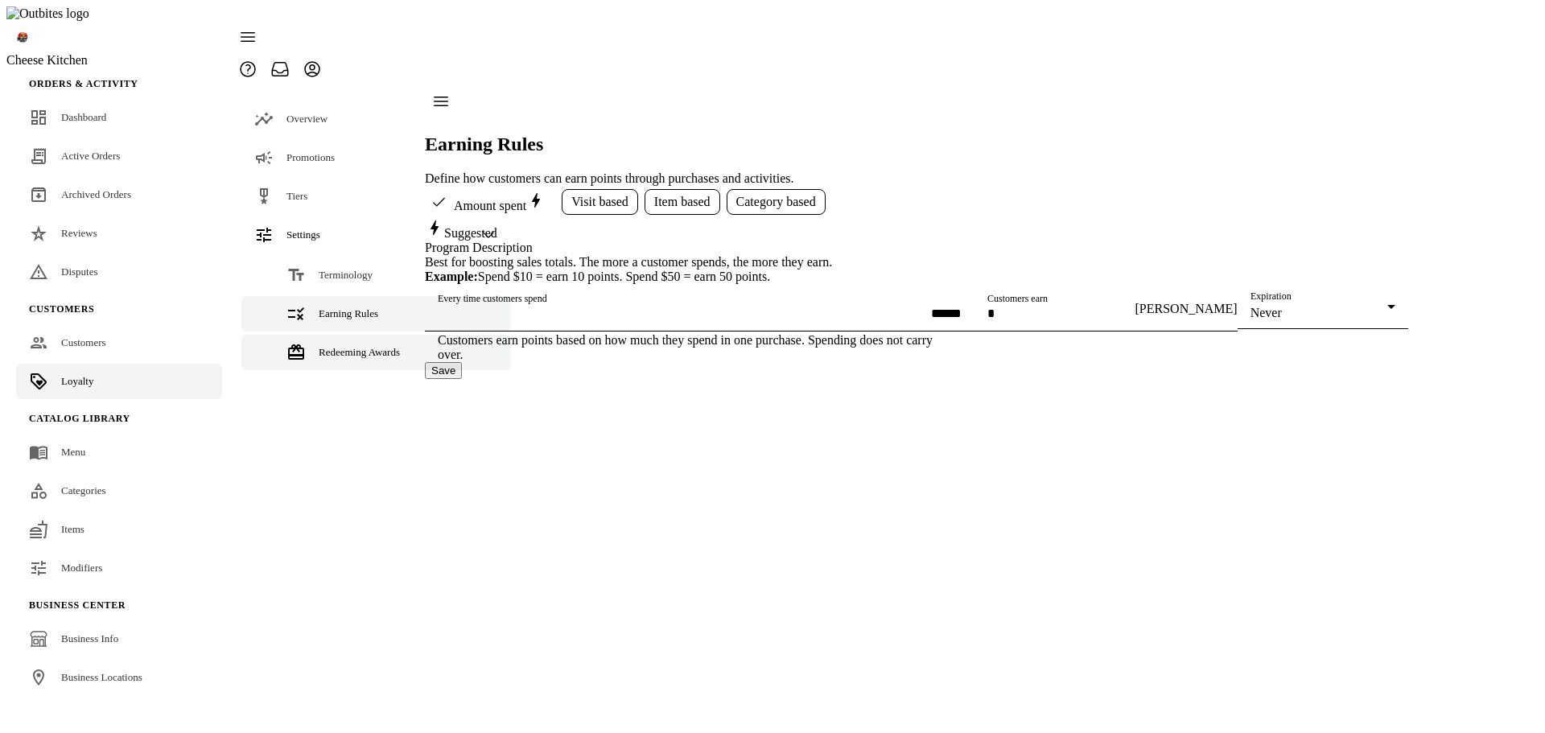
click at [343, 344] on div "Redeeming Awards" at bounding box center [359, 352] width 81 height 16
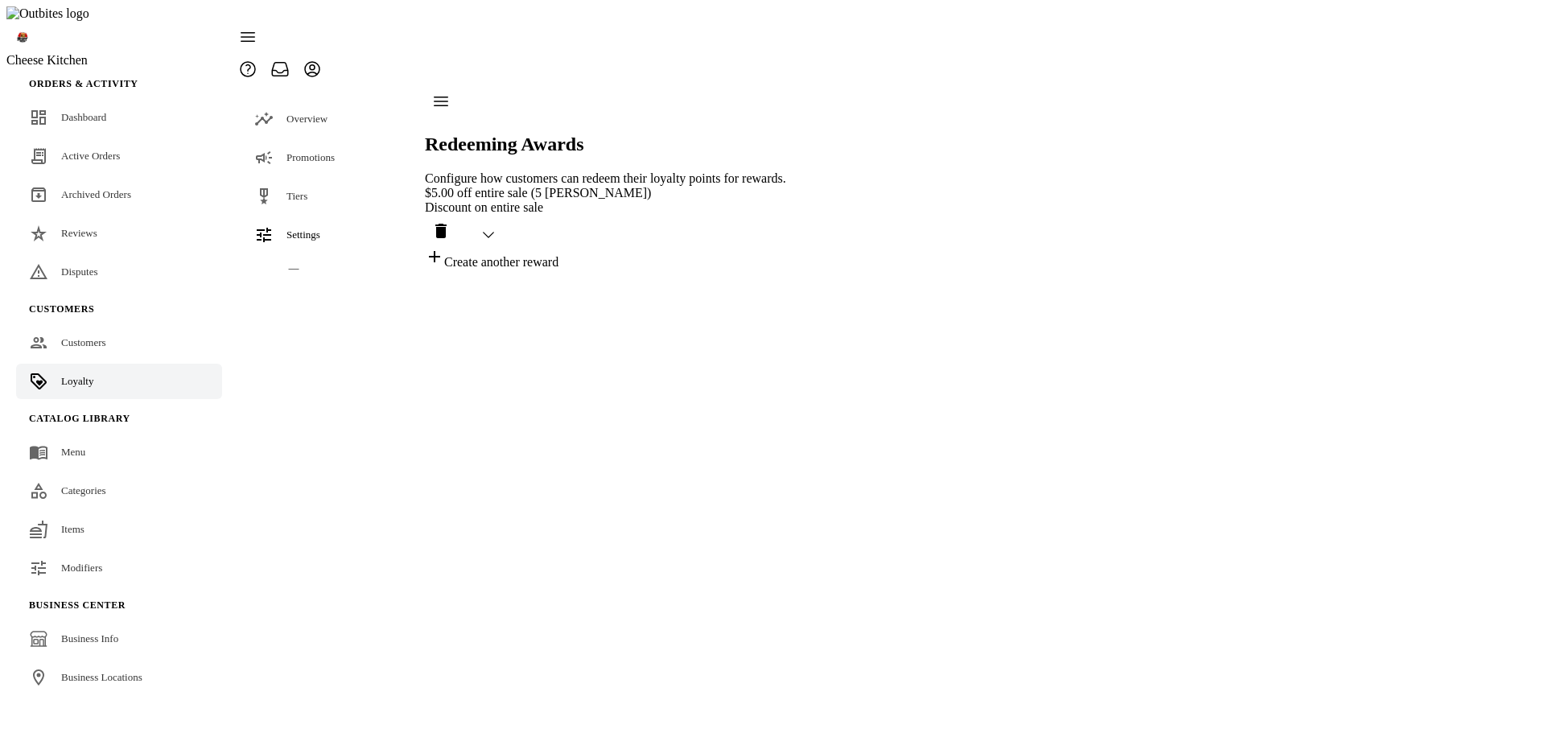
click at [365, 307] on span "Earning Rules" at bounding box center [349, 313] width 60 height 12
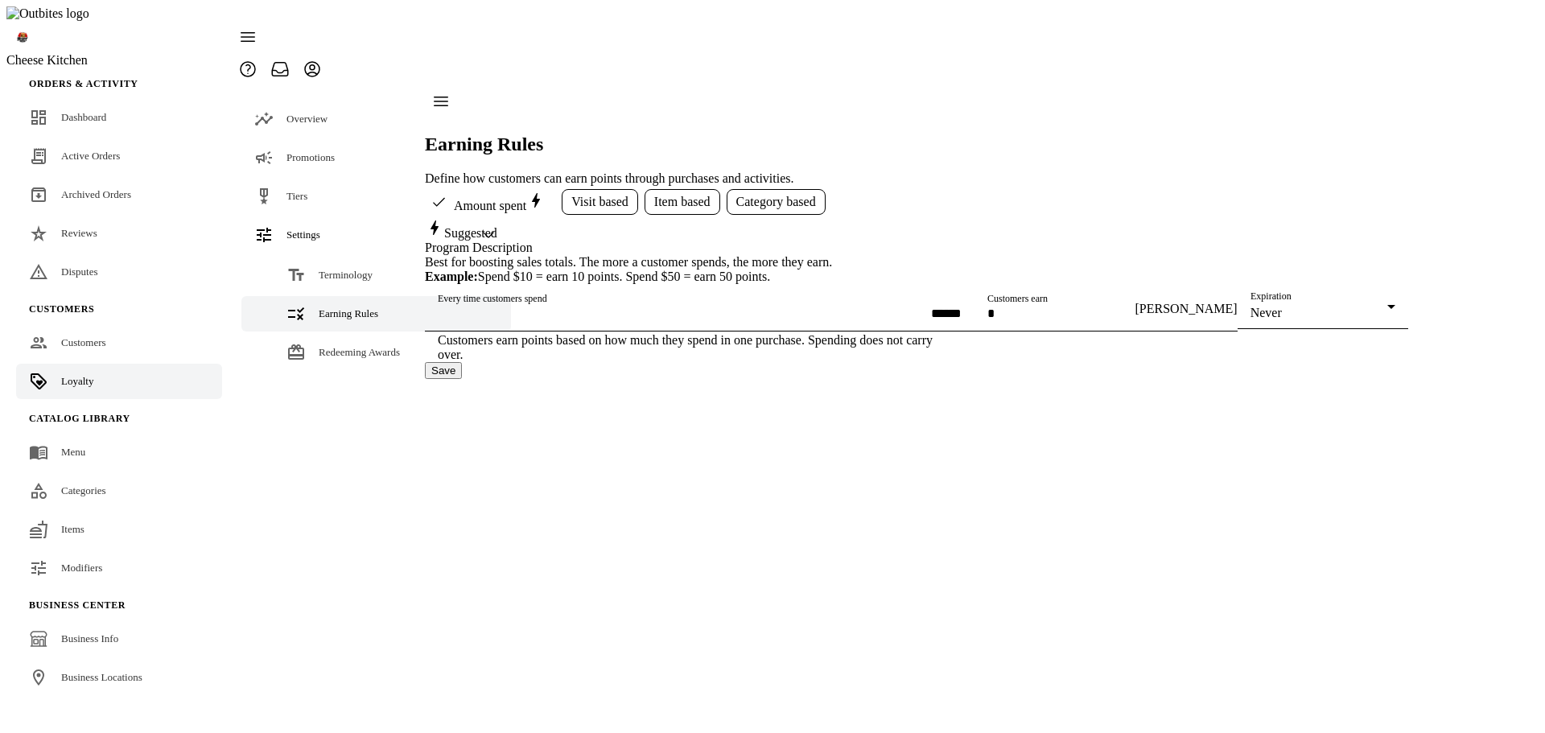
click at [602, 195] on span "Visit based" at bounding box center [599, 202] width 57 height 14
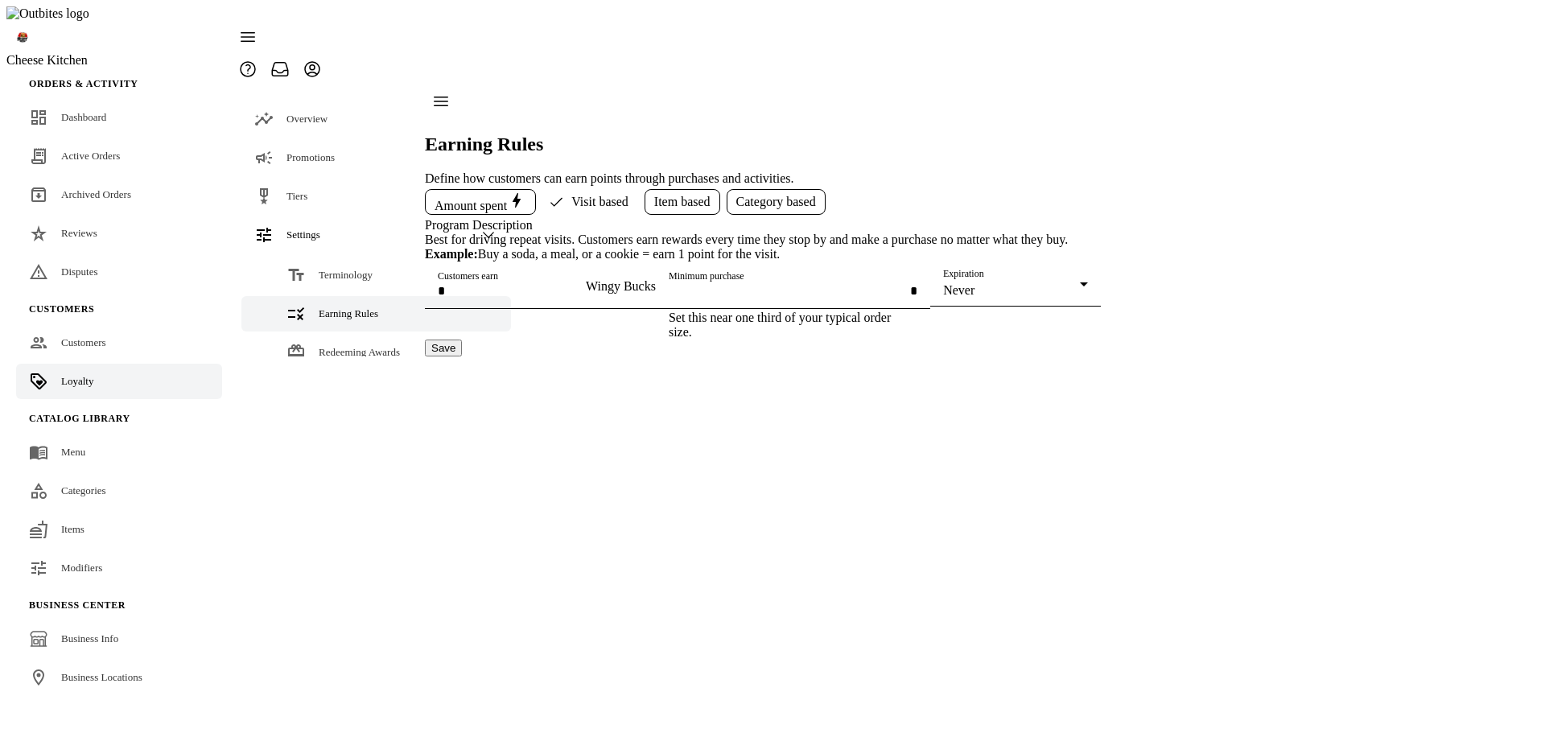
click at [493, 191] on span "Amount spent" at bounding box center [481, 202] width 92 height 23
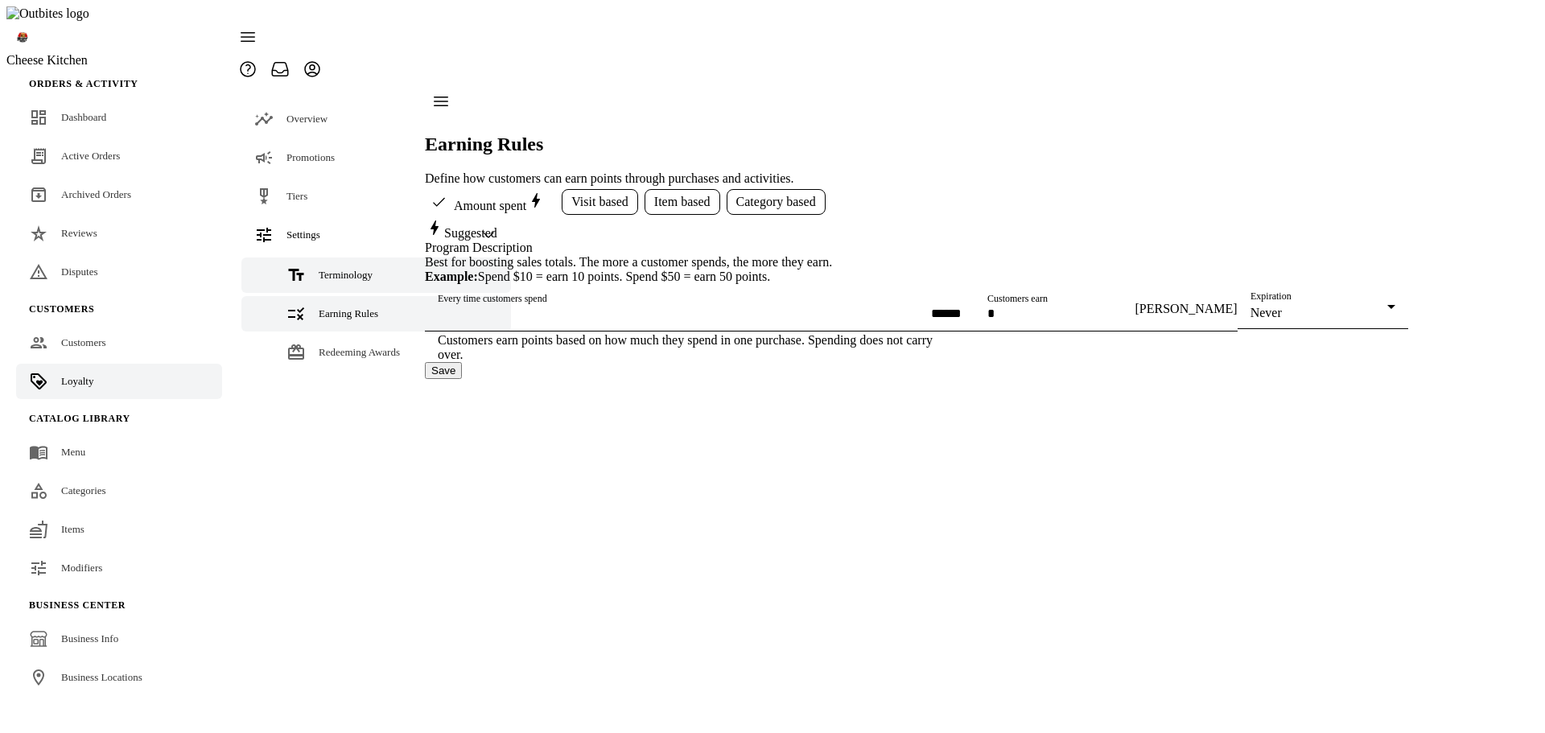
click at [336, 269] on span "Terminology" at bounding box center [346, 275] width 54 height 12
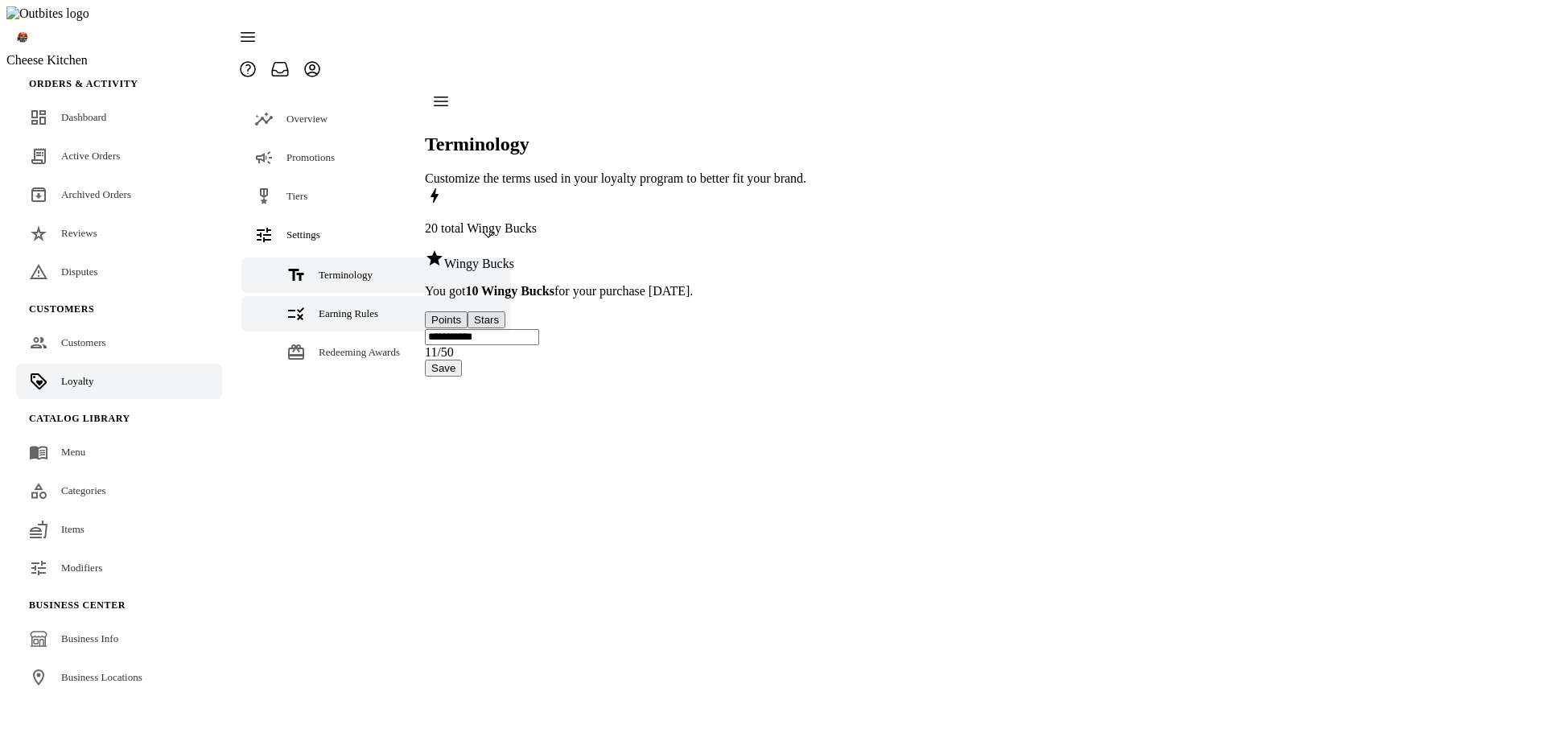
click at [344, 307] on span "Earning Rules" at bounding box center [349, 313] width 60 height 12
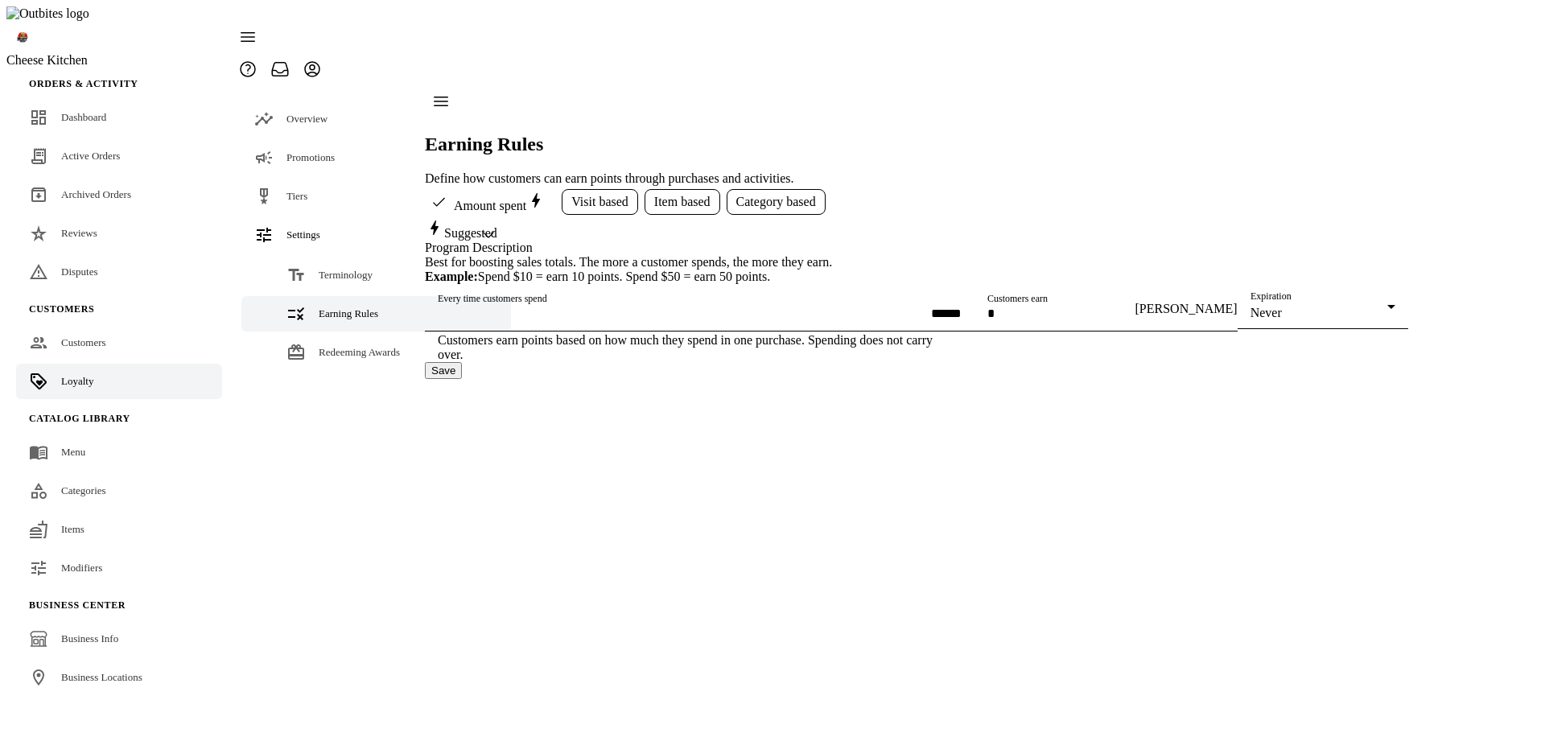
click at [588, 195] on span "Visit based" at bounding box center [599, 202] width 57 height 14
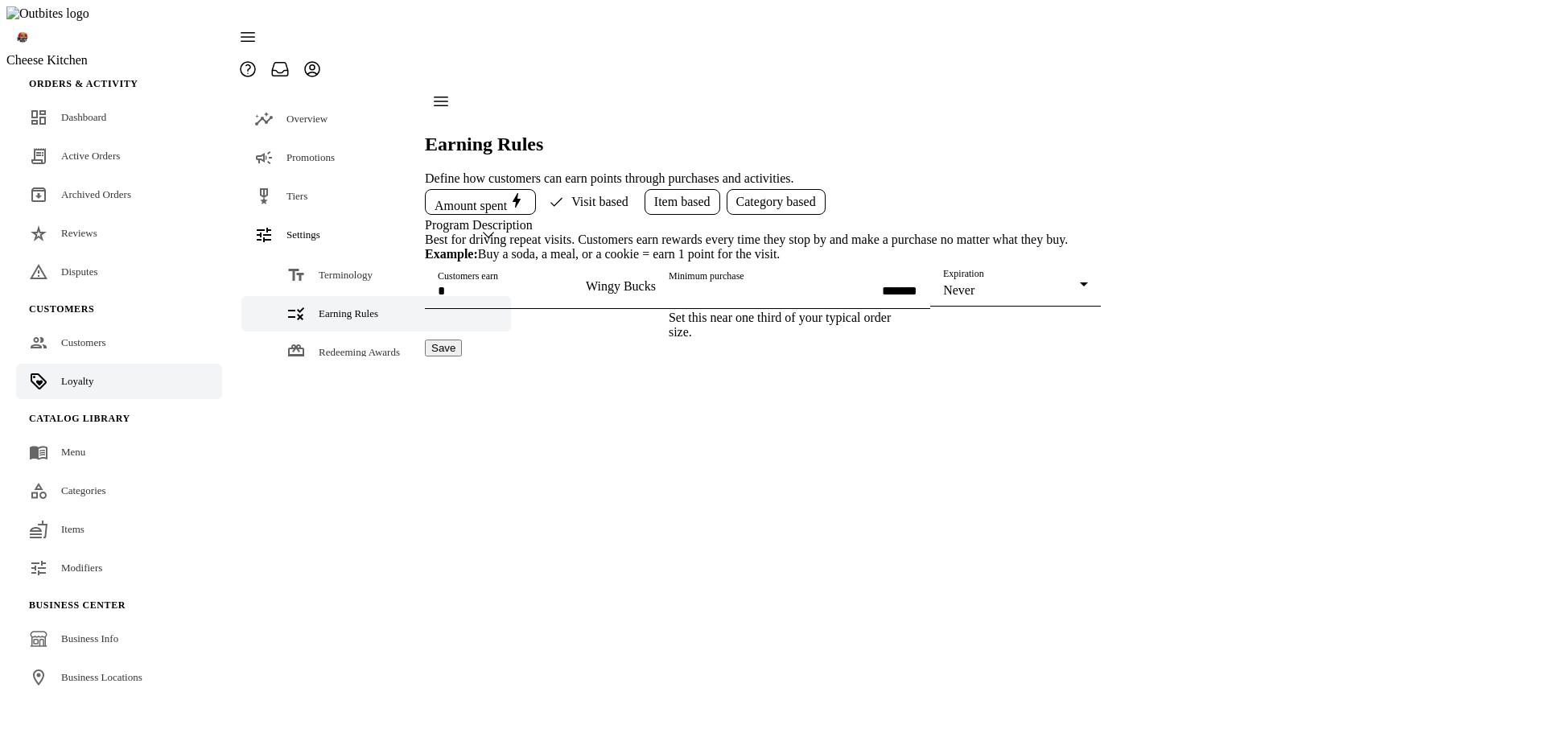
click at [464, 191] on span "Amount spent" at bounding box center [481, 202] width 92 height 23
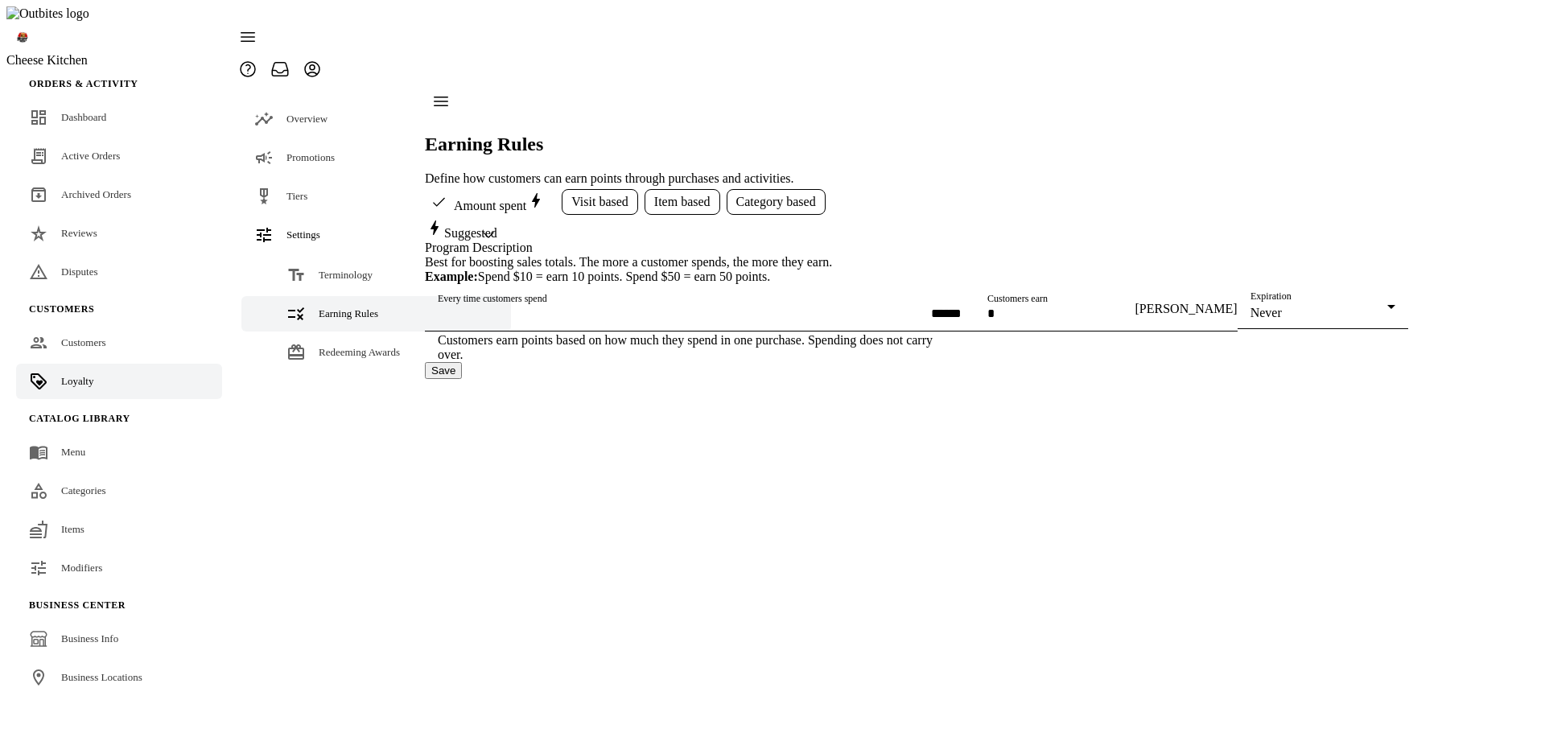
click at [586, 195] on span "Visit based" at bounding box center [599, 202] width 57 height 14
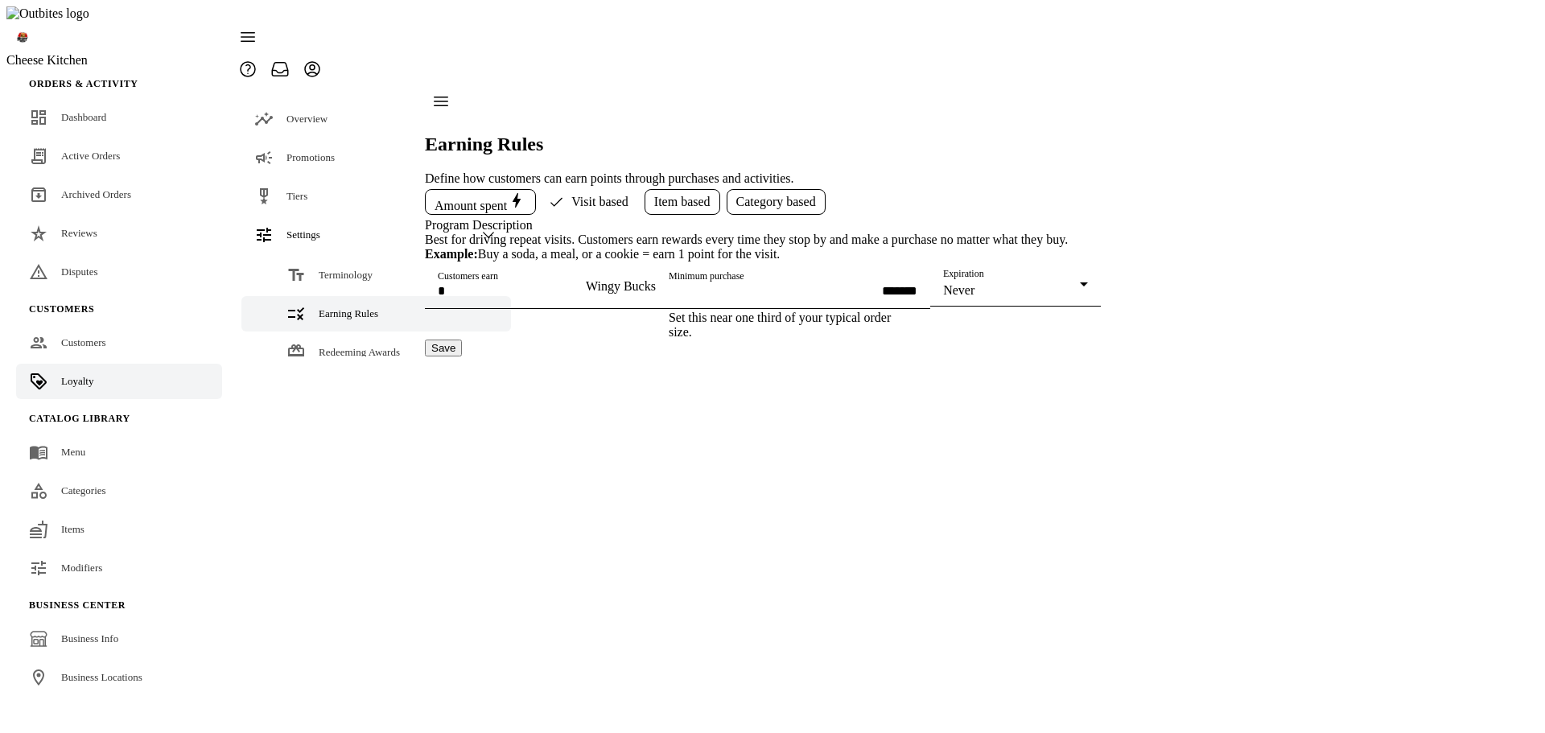
click at [682, 195] on span "Item based" at bounding box center [682, 202] width 56 height 14
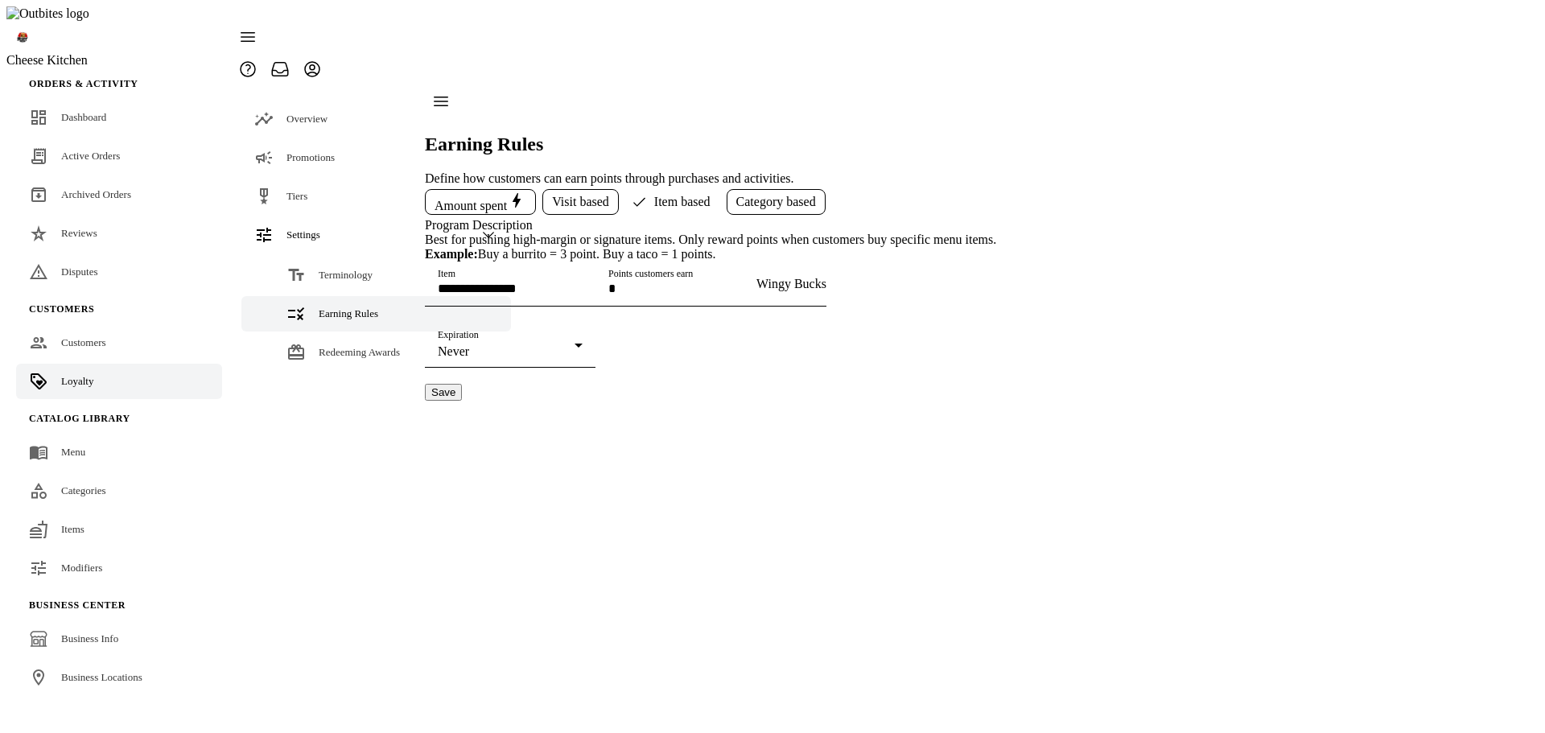
click at [793, 195] on span "Category based" at bounding box center [776, 202] width 80 height 14
click at [676, 195] on span "Item based" at bounding box center [663, 202] width 56 height 14
click at [591, 195] on span "Visit based" at bounding box center [580, 202] width 57 height 14
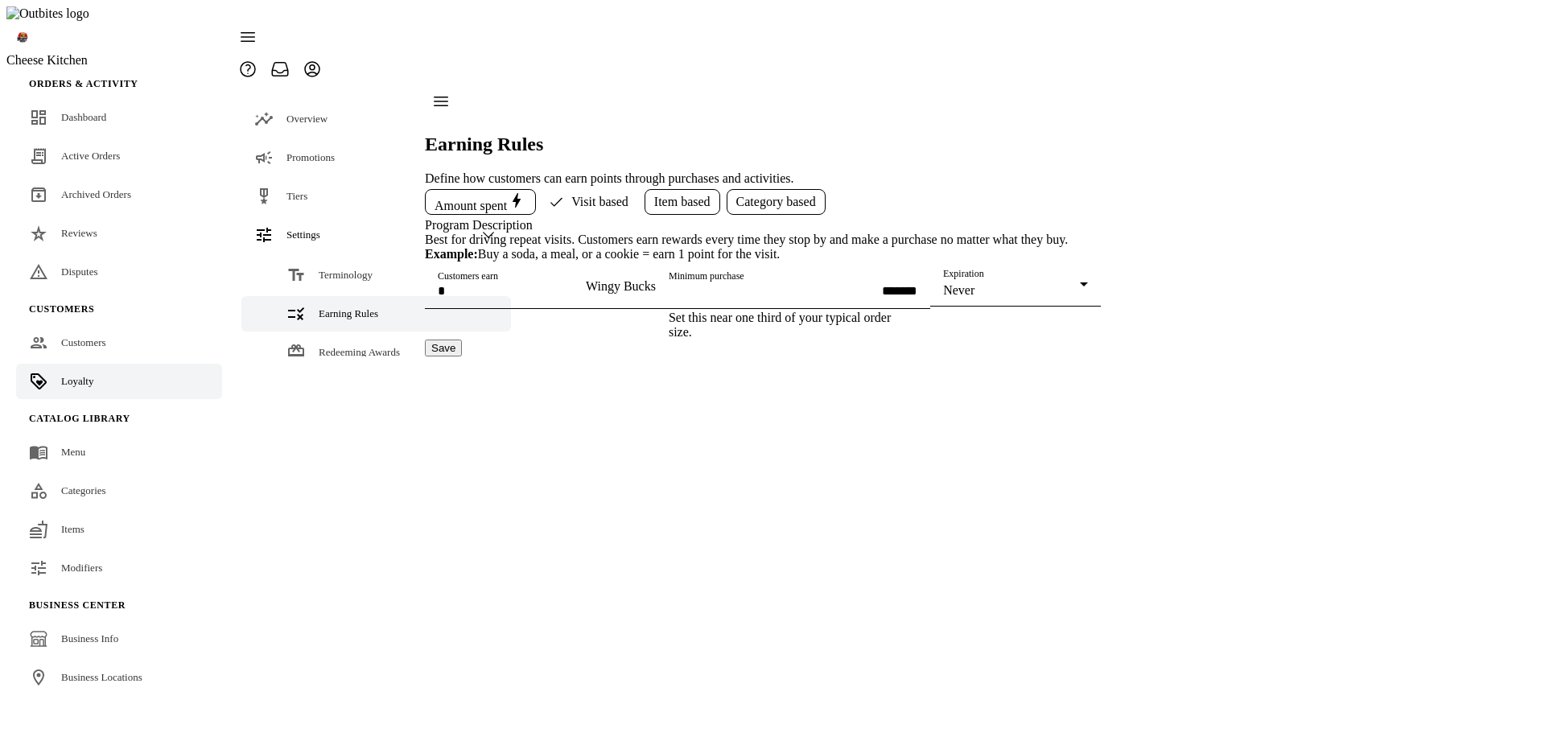
click at [471, 191] on span "Amount spent" at bounding box center [481, 202] width 92 height 23
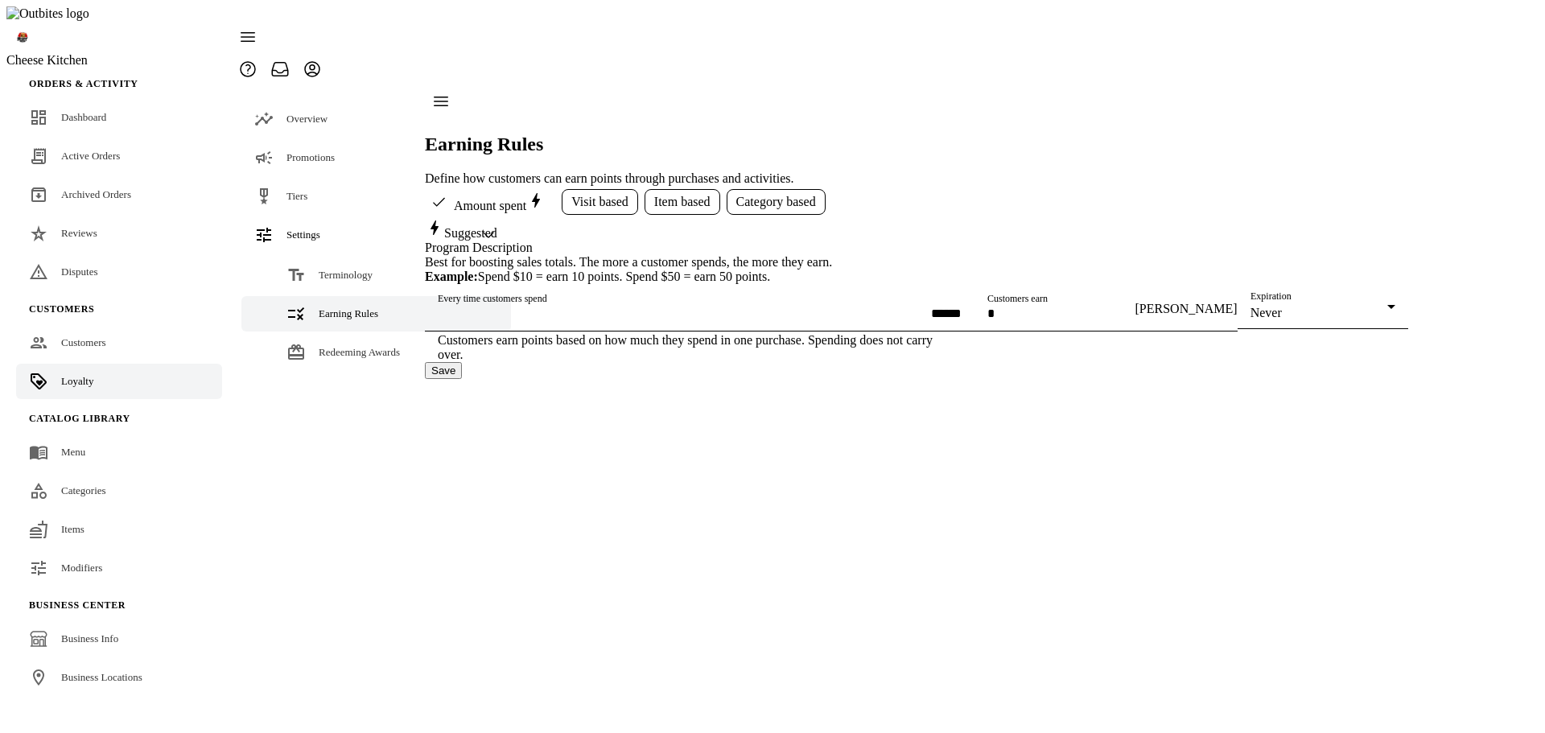
click at [587, 195] on span "Visit based" at bounding box center [599, 202] width 57 height 14
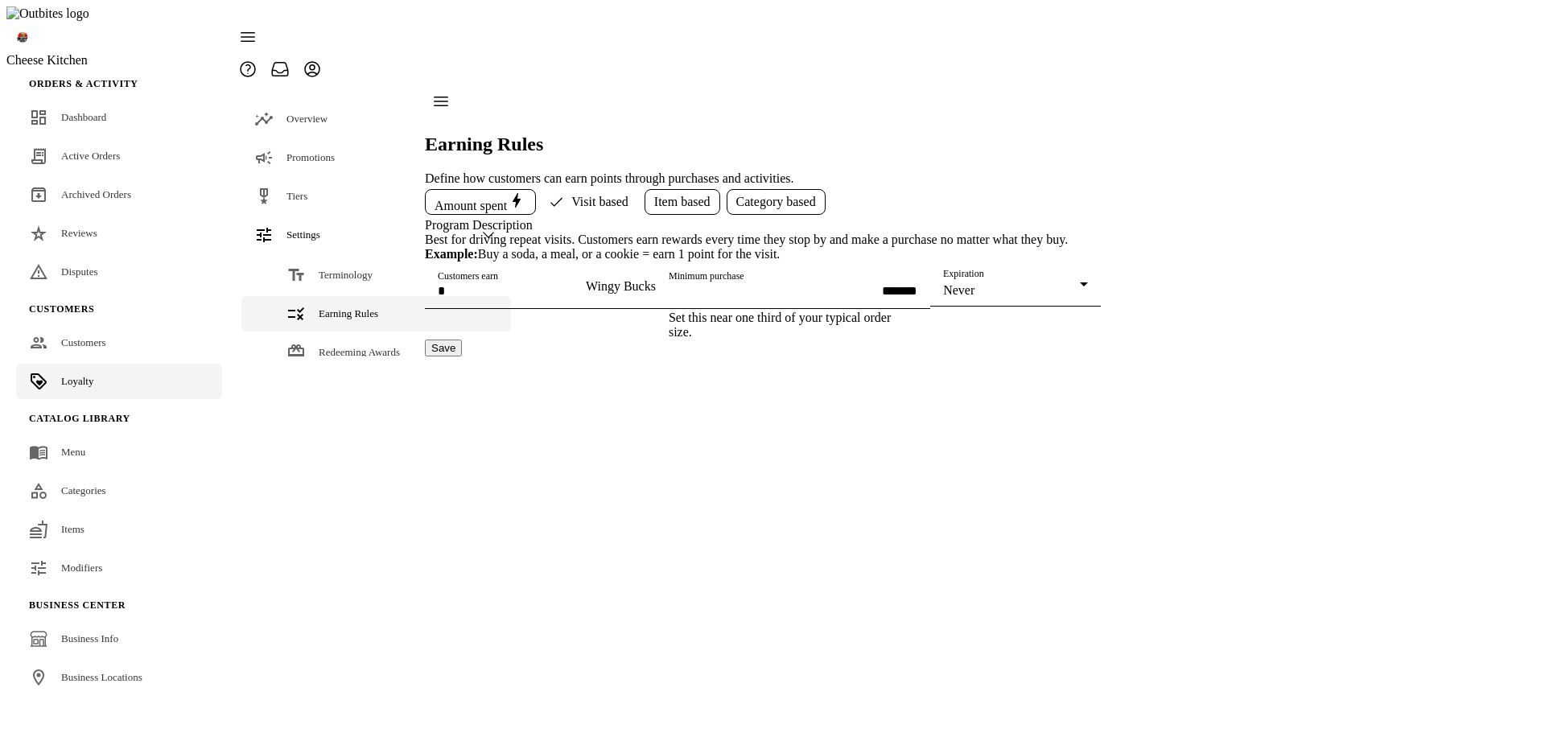
drag, startPoint x: 881, startPoint y: 573, endPoint x: 1082, endPoint y: 546, distance: 202.9
click at [462, 357] on button "Save" at bounding box center [443, 348] width 37 height 17
click at [469, 191] on span "Amount spent" at bounding box center [481, 202] width 92 height 23
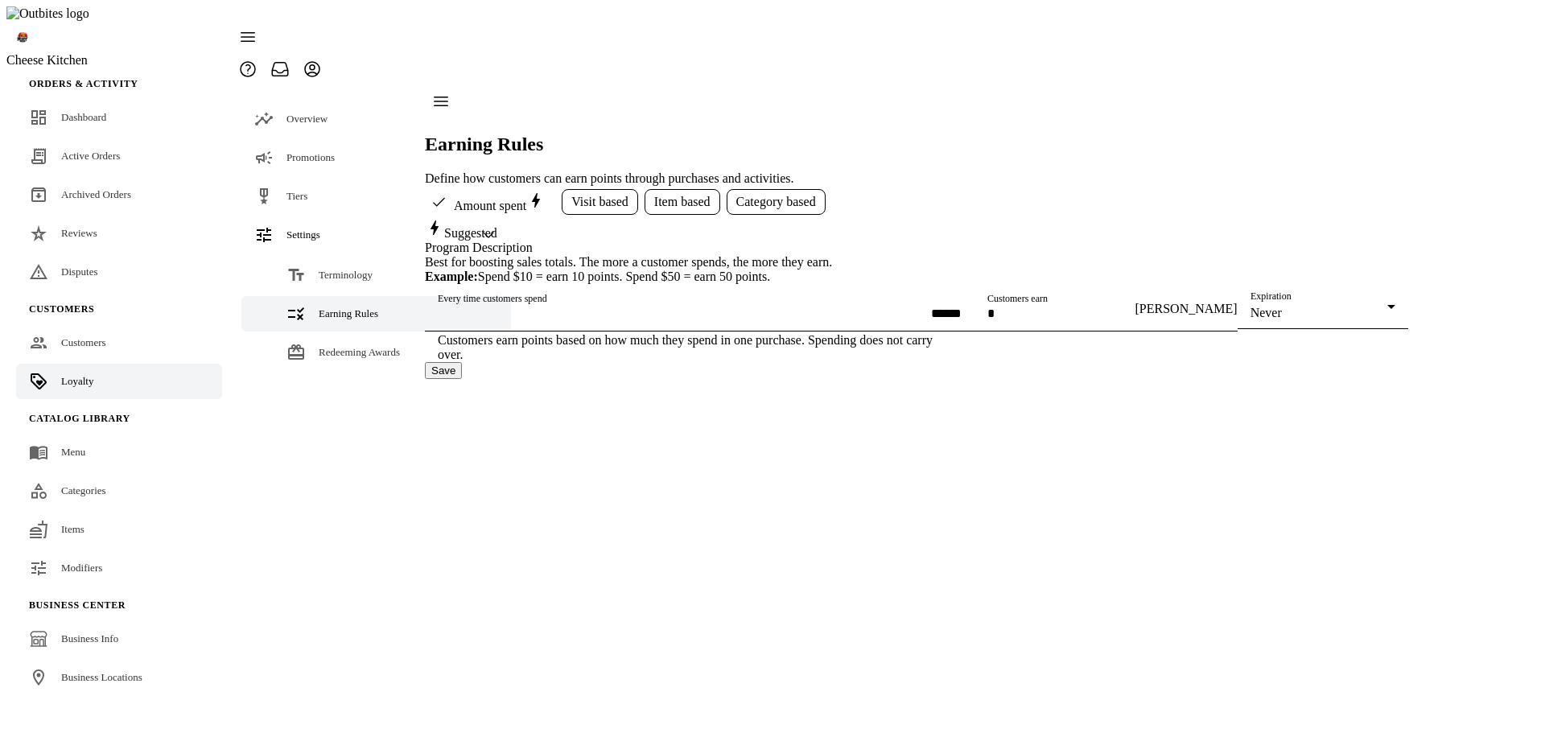
click at [462, 379] on button "Save" at bounding box center [443, 370] width 37 height 17
click at [319, 346] on span "Redeeming Awards" at bounding box center [359, 352] width 81 height 12
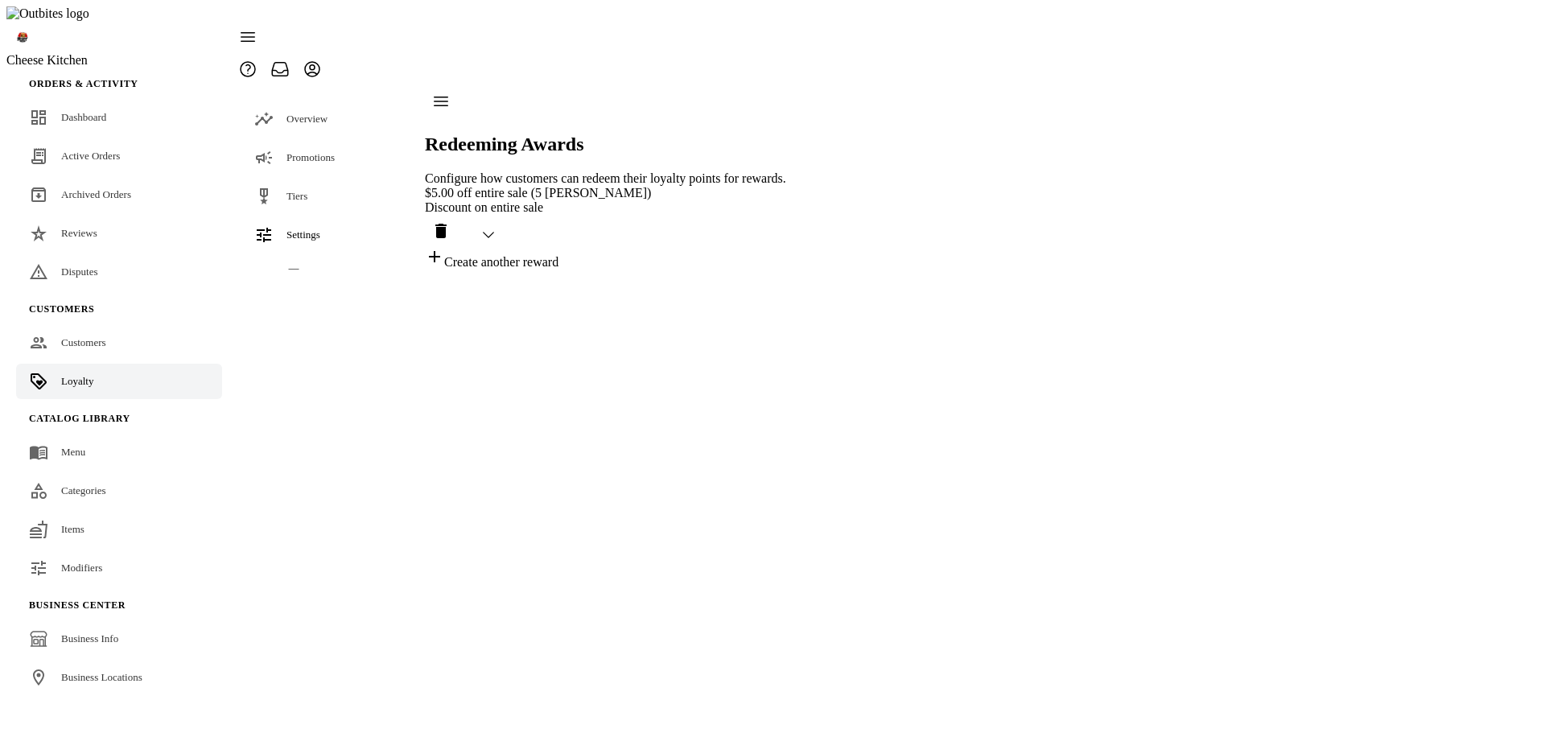
click at [480, 247] on div "Create another reward" at bounding box center [605, 258] width 361 height 23
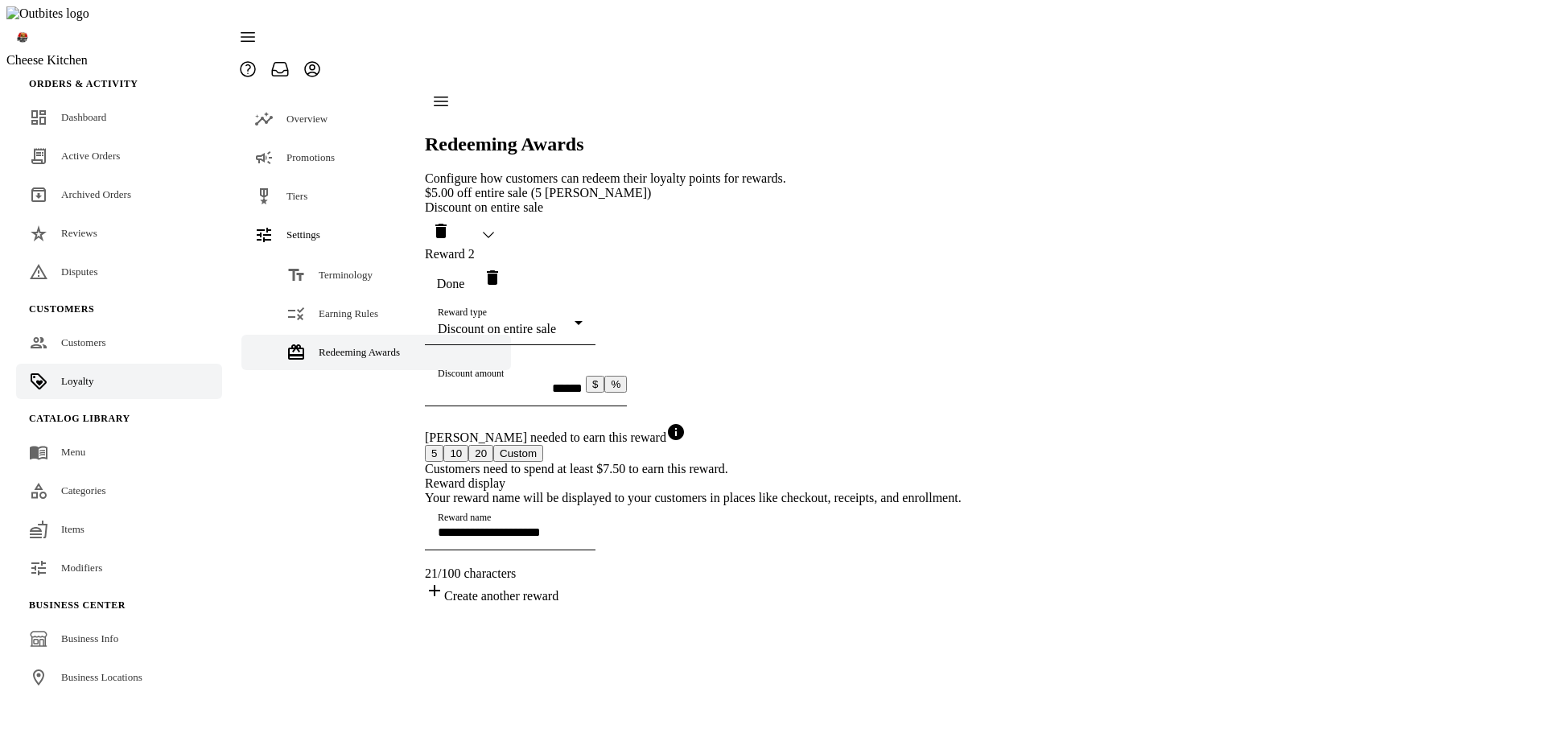
click at [543, 454] on button "Custom" at bounding box center [518, 453] width 50 height 17
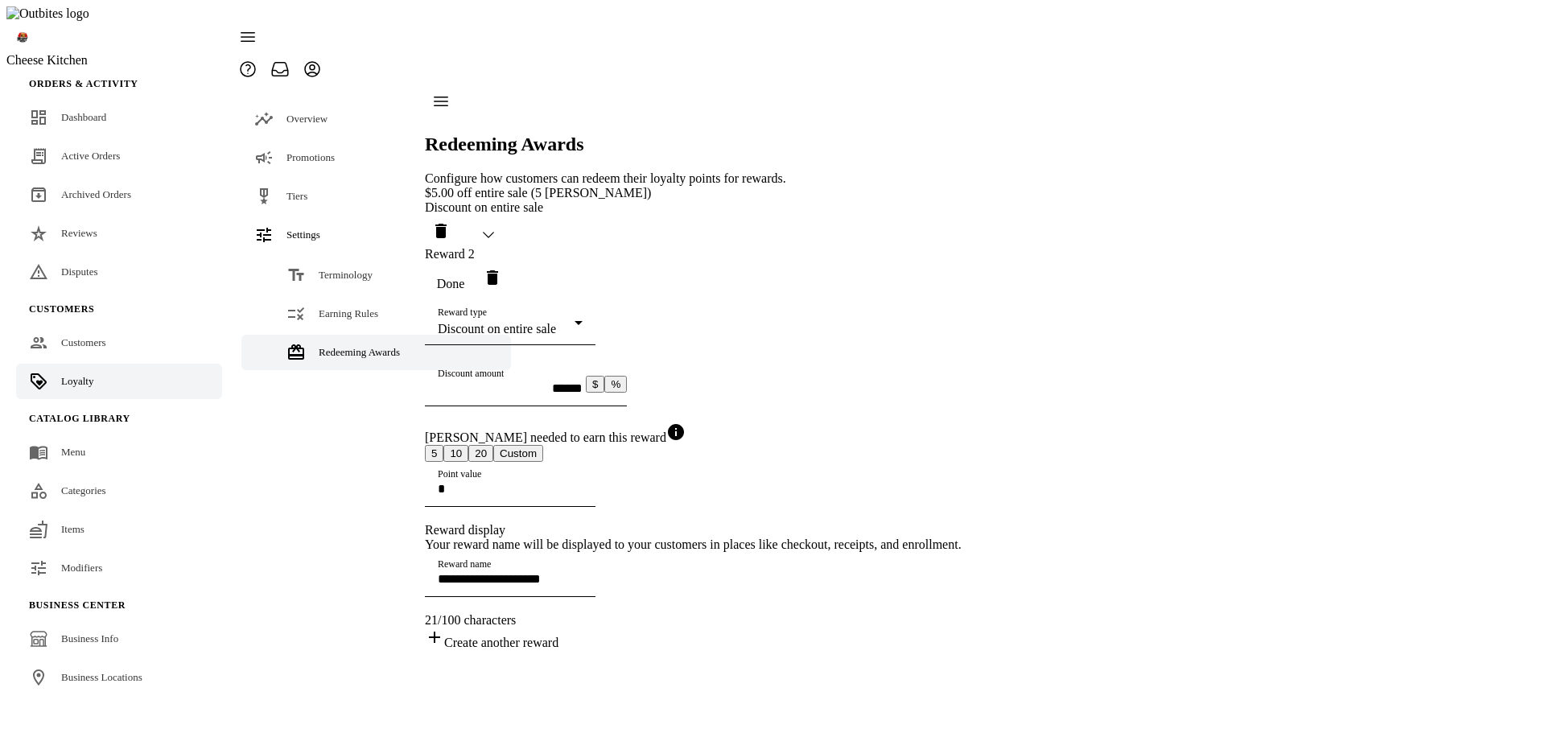
click at [583, 496] on input "Point value" at bounding box center [510, 489] width 145 height 14
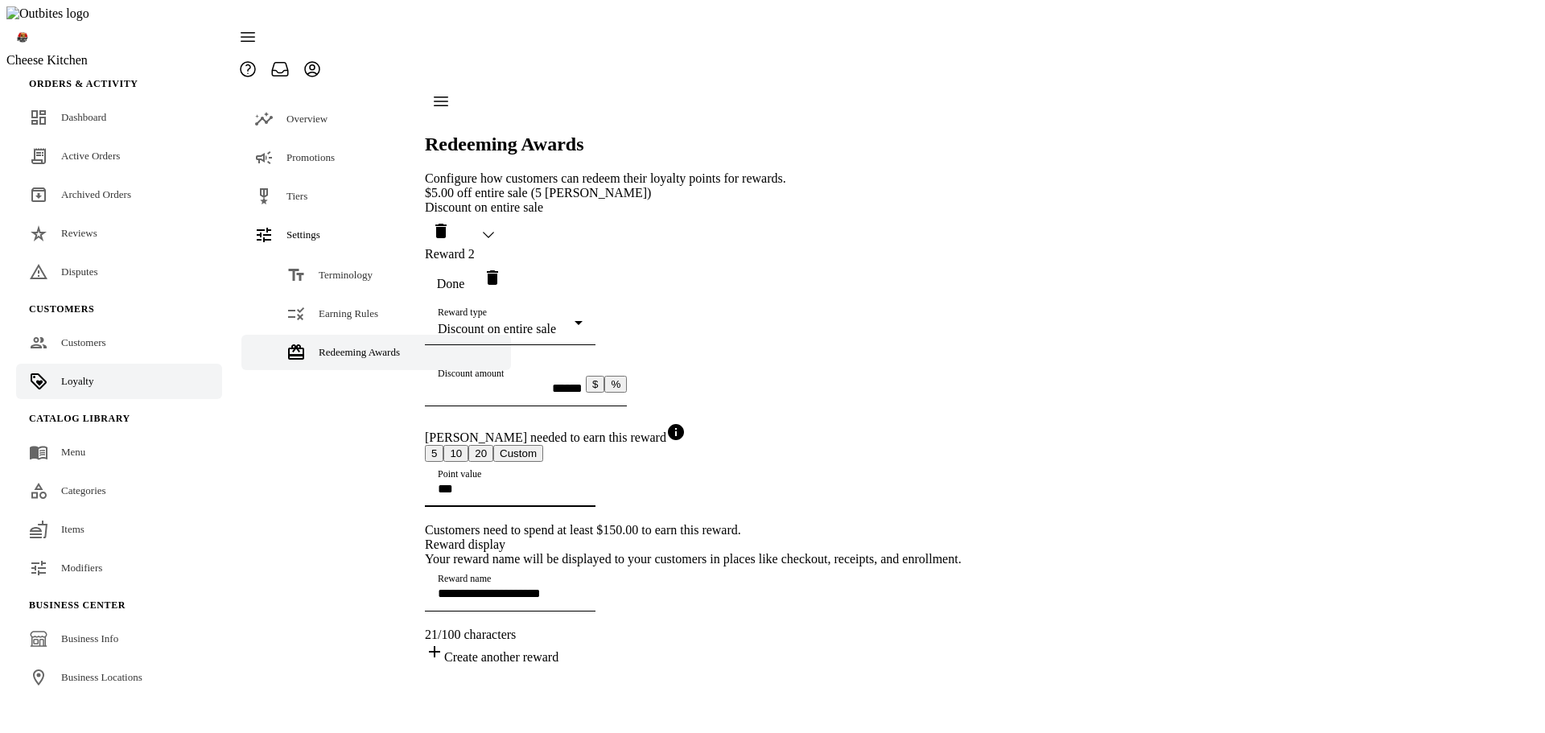
type input "***"
click at [553, 381] on input "******" at bounding box center [510, 388] width 145 height 14
click at [472, 381] on input "******" at bounding box center [510, 388] width 145 height 14
type input "*******"
type input "**********"
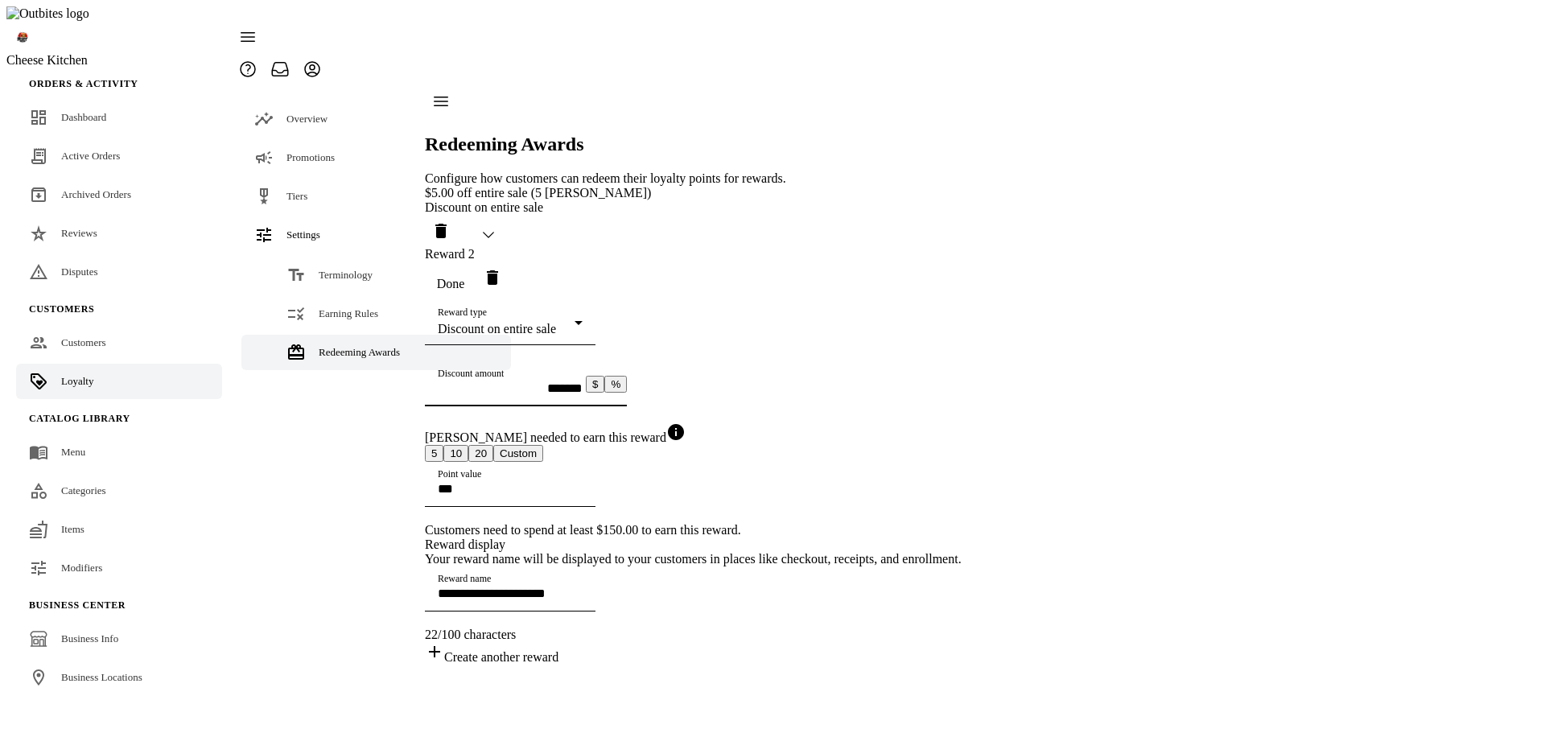
scroll to position [63, 0]
click at [476, 265] on span "button" at bounding box center [451, 284] width 52 height 39
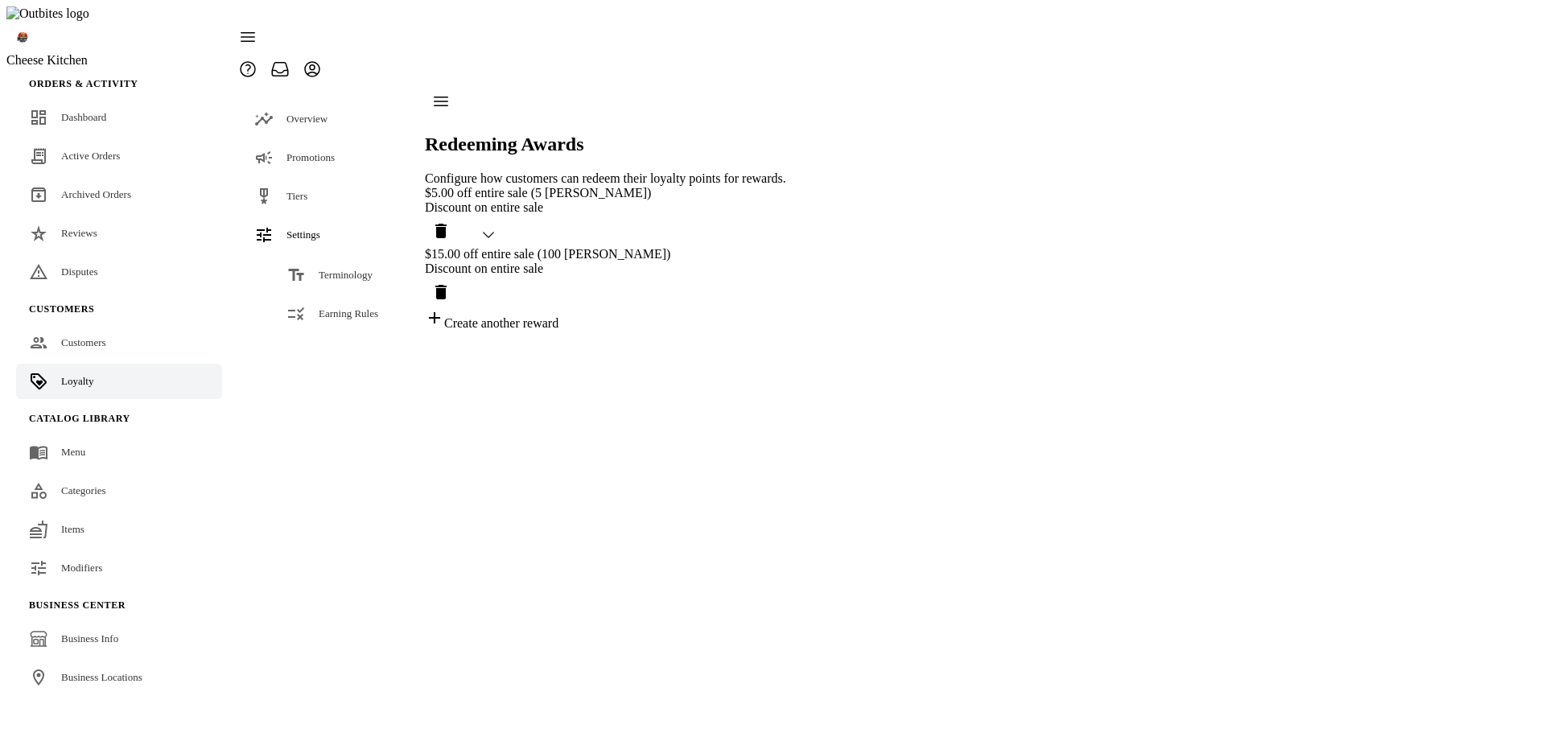
scroll to position [0, 0]
click at [786, 331] on div "Redeeming Awards Configure how customers can redeem their loyalty points for re…" at bounding box center [605, 207] width 361 height 245
click at [786, 186] on div "$5.00 off entire sale (5 [PERSON_NAME]) Discount on entire sale $15.00 off enti…" at bounding box center [605, 258] width 361 height 145
click at [786, 23] on div at bounding box center [509, 53] width 554 height 64
click at [514, 308] on div "Create another reward" at bounding box center [605, 319] width 361 height 23
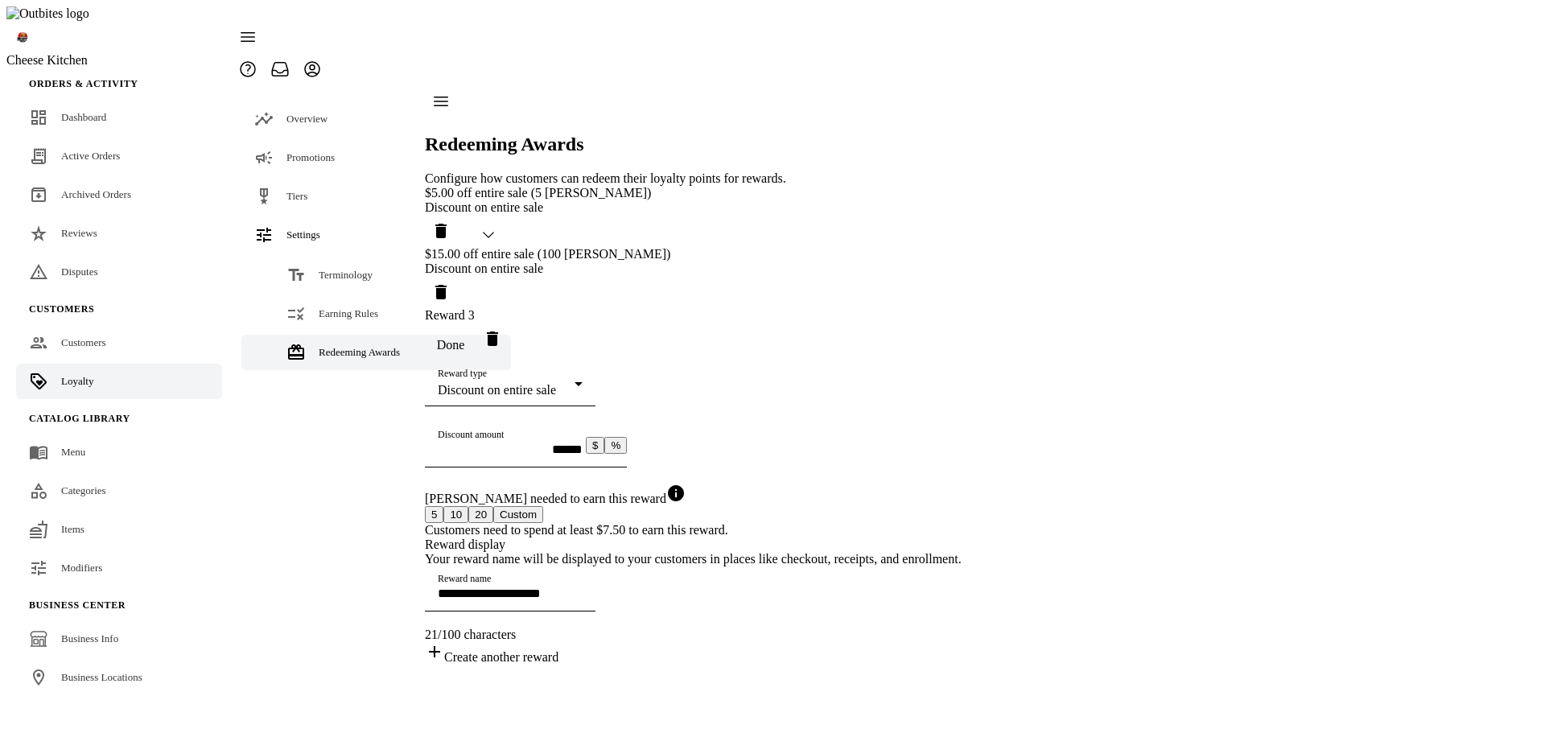
click at [572, 381] on div "Reward type Discount on entire sale" at bounding box center [510, 383] width 145 height 45
click at [580, 522] on mat-option "Free item" at bounding box center [663, 531] width 436 height 39
type input "**********"
